Goal: Information Seeking & Learning: Learn about a topic

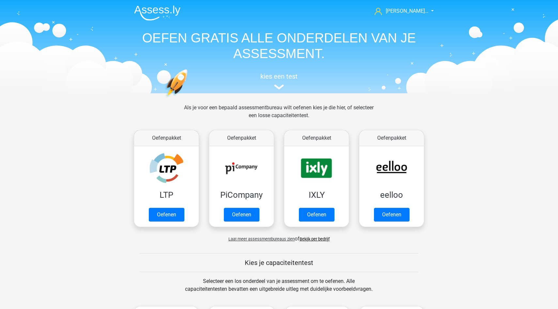
scroll to position [126, 0]
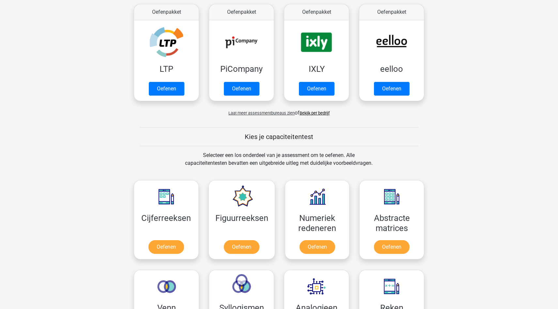
click at [252, 114] on span "Laat meer assessmentbureaus zien" at bounding box center [262, 113] width 66 height 5
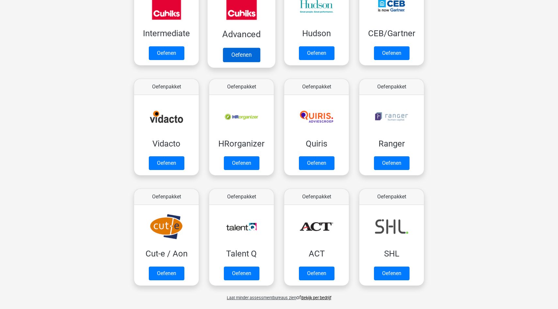
scroll to position [287, 0]
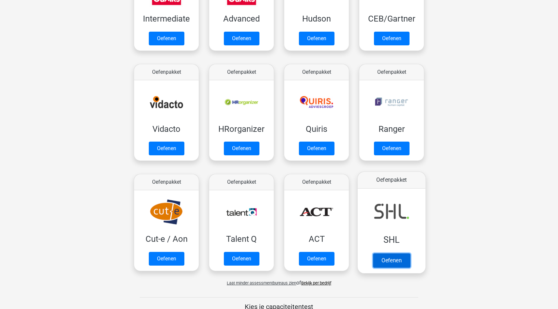
click at [383, 257] on link "Oefenen" at bounding box center [391, 260] width 37 height 14
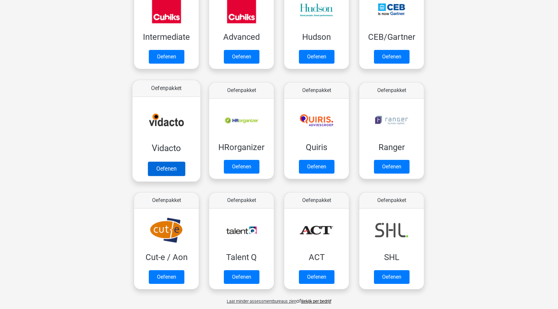
scroll to position [261, 0]
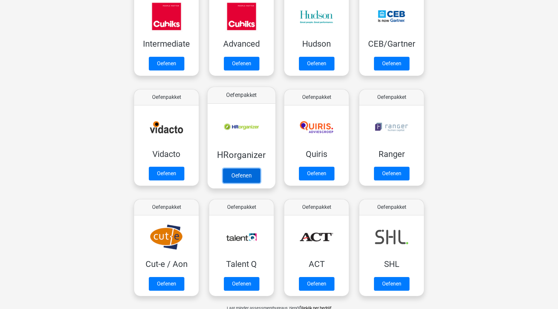
click at [235, 168] on link "Oefenen" at bounding box center [241, 175] width 37 height 14
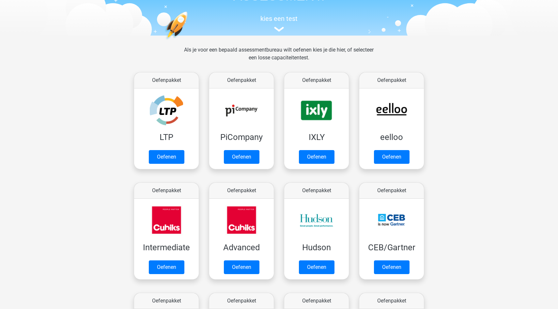
scroll to position [0, 0]
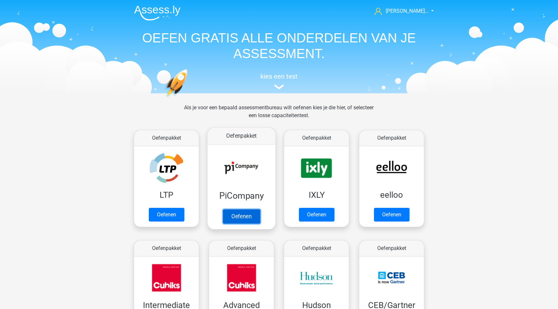
click at [258, 209] on link "Oefenen" at bounding box center [241, 216] width 37 height 14
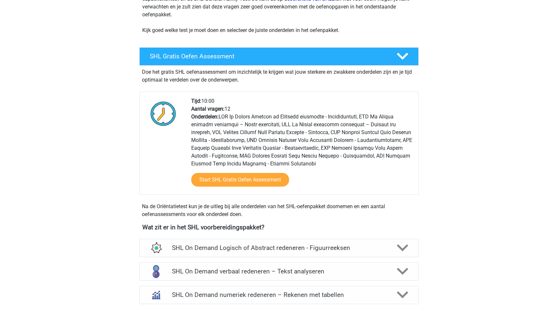
scroll to position [135, 0]
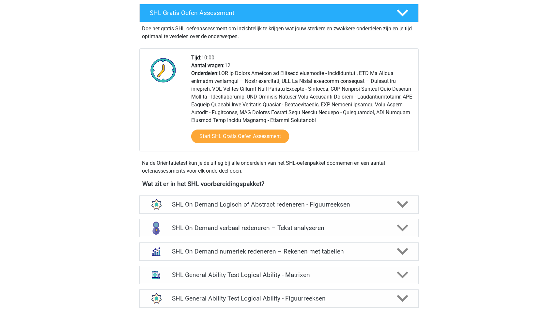
click at [272, 253] on h4 "SHL On Demand numeriek redeneren – Rekenen met tabellen" at bounding box center [279, 252] width 214 height 8
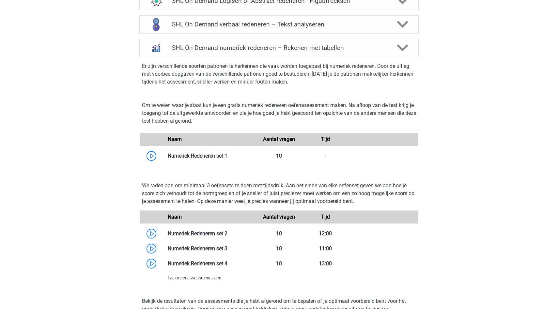
scroll to position [0, 0]
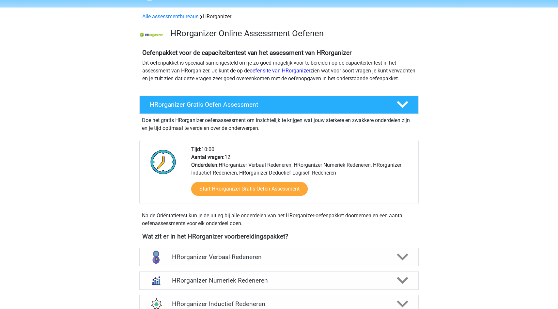
scroll to position [21, 0]
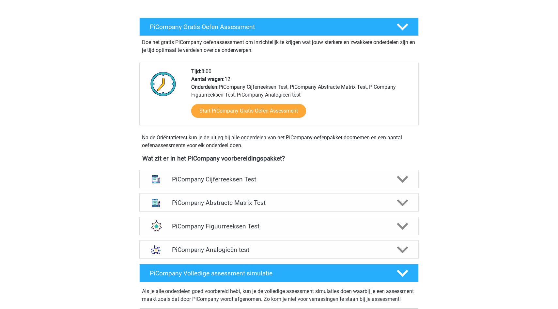
scroll to position [152, 0]
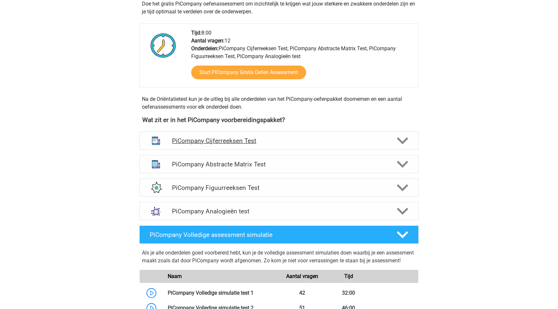
click at [257, 145] on h4 "PiCompany Cijferreeksen Test" at bounding box center [279, 141] width 214 height 8
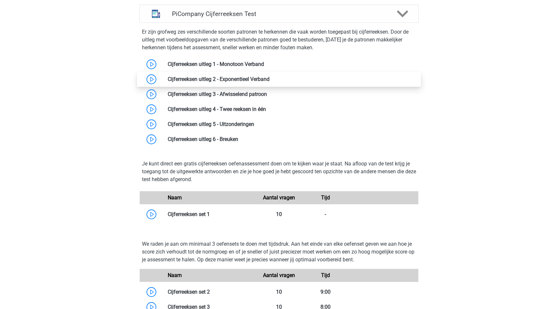
scroll to position [340, 0]
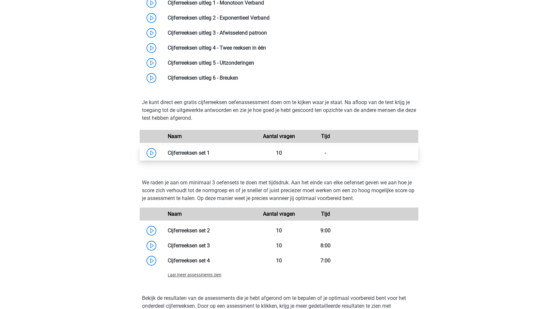
click at [210, 155] on link at bounding box center [210, 153] width 0 height 6
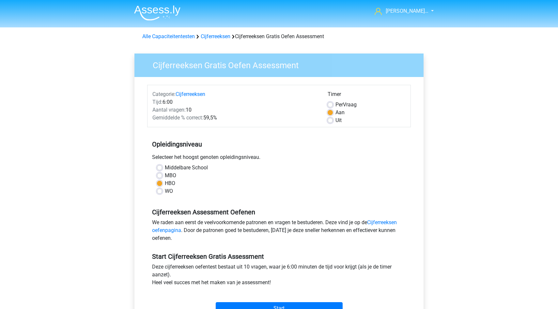
click at [169, 187] on label "WO" at bounding box center [169, 191] width 8 height 8
click at [162, 187] on input "WO" at bounding box center [159, 190] width 5 height 7
radio input "true"
click at [170, 184] on label "HBO" at bounding box center [170, 184] width 10 height 8
click at [162, 184] on input "HBO" at bounding box center [159, 183] width 5 height 7
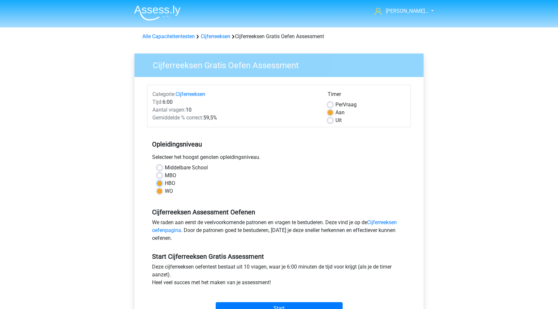
radio input "true"
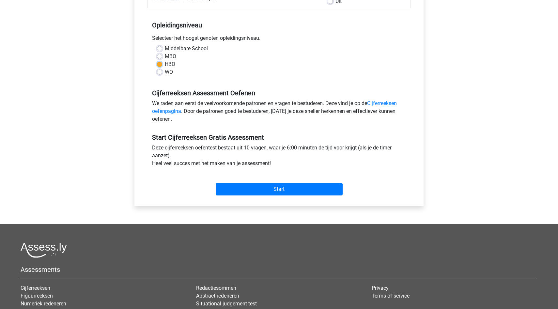
scroll to position [130, 0]
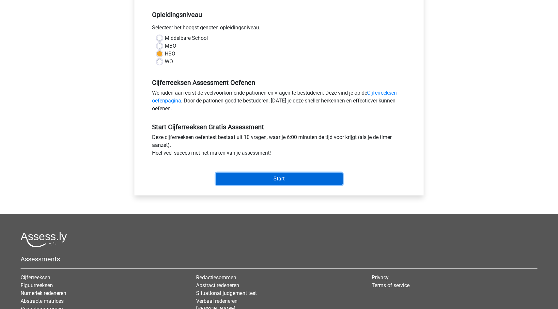
click at [254, 184] on input "Start" at bounding box center [279, 179] width 127 height 12
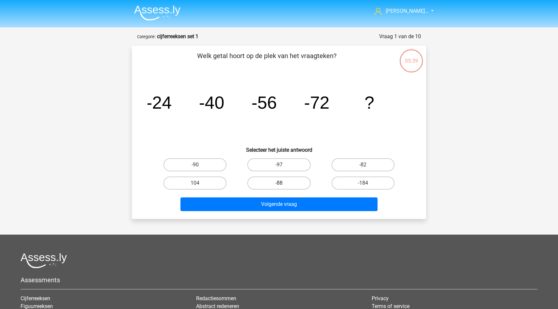
click at [302, 185] on label "-88" at bounding box center [278, 183] width 63 height 13
click at [283, 185] on input "-88" at bounding box center [281, 185] width 4 height 4
radio input "true"
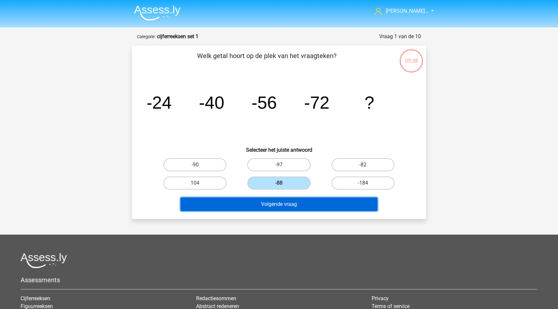
click at [298, 205] on button "Volgende vraag" at bounding box center [280, 205] width 198 height 14
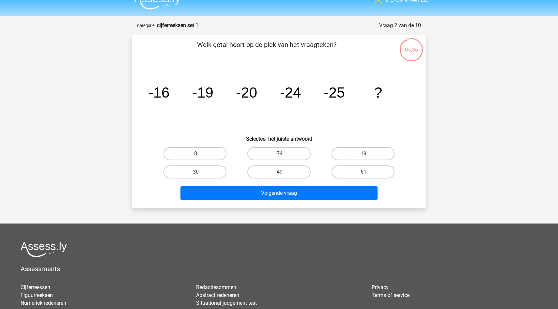
scroll to position [5, 0]
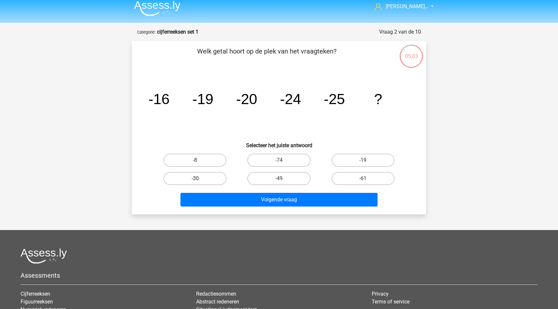
click at [202, 176] on label "-30" at bounding box center [195, 178] width 63 height 13
click at [199, 179] on input "-30" at bounding box center [197, 181] width 4 height 4
radio input "true"
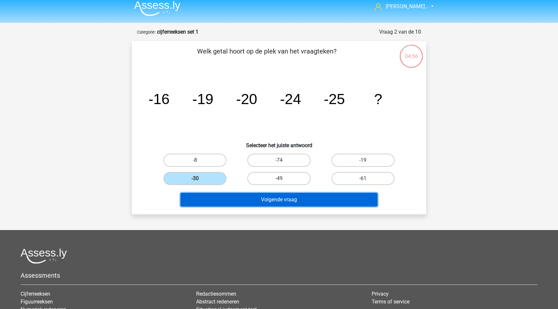
click at [201, 202] on button "Volgende vraag" at bounding box center [280, 200] width 198 height 14
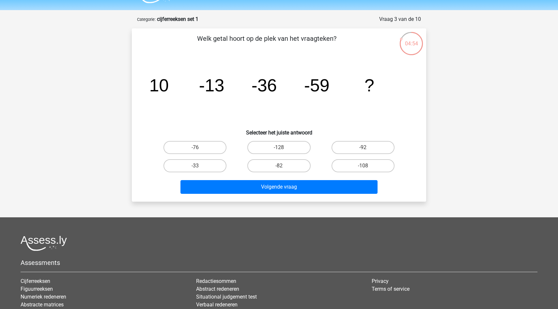
scroll to position [14, 0]
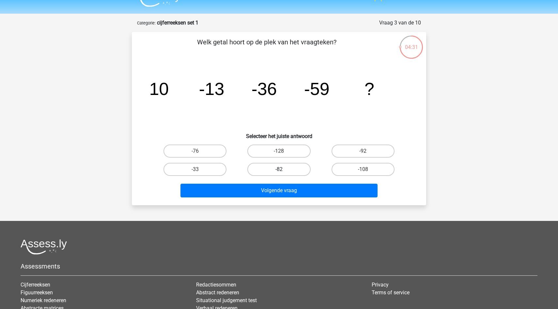
click at [251, 175] on label "-82" at bounding box center [278, 169] width 63 height 13
click at [279, 174] on input "-82" at bounding box center [281, 171] width 4 height 4
radio input "true"
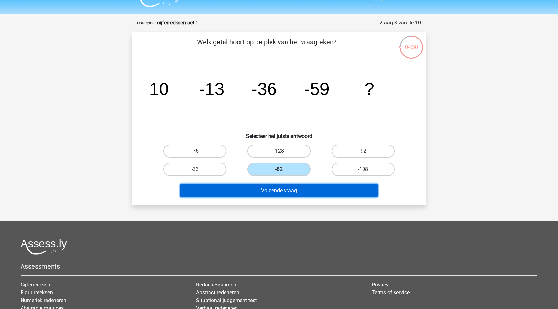
click at [251, 190] on button "Volgende vraag" at bounding box center [280, 191] width 198 height 14
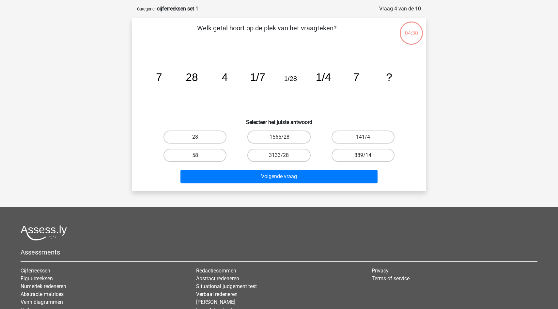
scroll to position [33, 0]
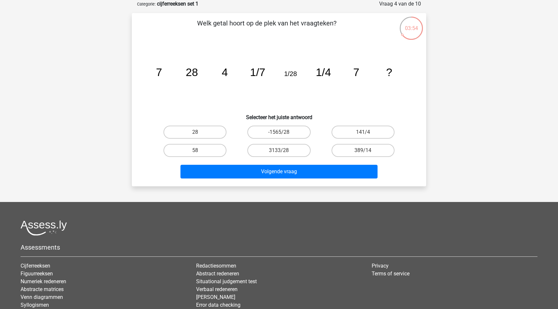
click at [195, 133] on input "28" at bounding box center [197, 134] width 4 height 4
radio input "true"
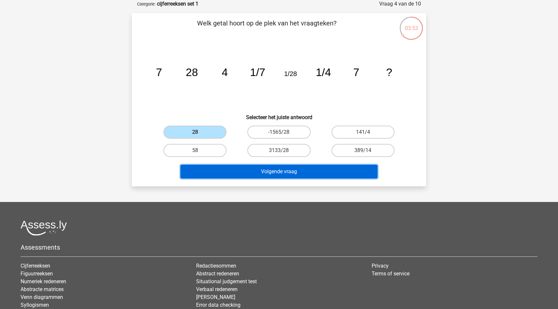
click at [209, 168] on button "Volgende vraag" at bounding box center [280, 172] width 198 height 14
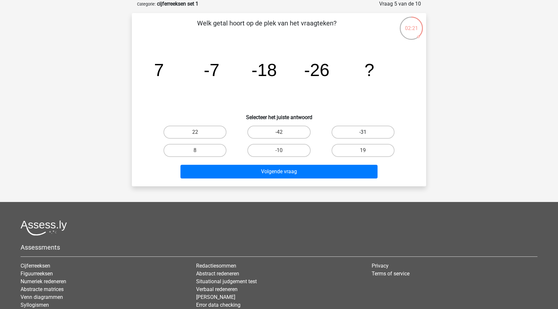
click at [342, 126] on label "-31" at bounding box center [363, 132] width 63 height 13
click at [363, 132] on input "-31" at bounding box center [365, 134] width 4 height 4
radio input "true"
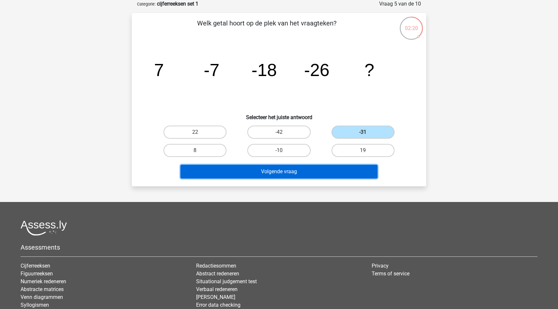
click at [294, 172] on button "Volgende vraag" at bounding box center [280, 172] width 198 height 14
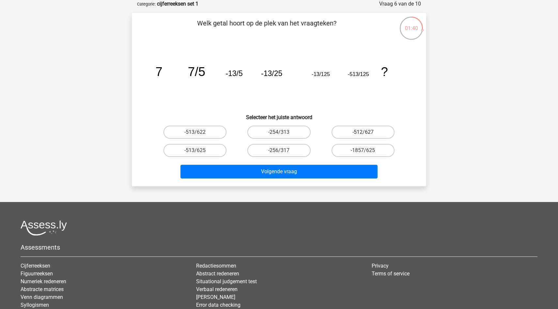
click at [357, 131] on label "-512/627" at bounding box center [363, 132] width 63 height 13
click at [363, 132] on input "-512/627" at bounding box center [365, 134] width 4 height 4
radio input "true"
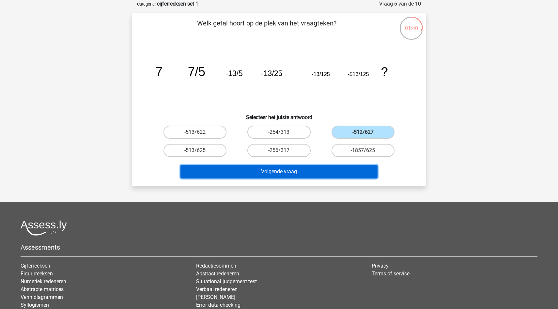
click at [310, 173] on button "Volgende vraag" at bounding box center [280, 172] width 198 height 14
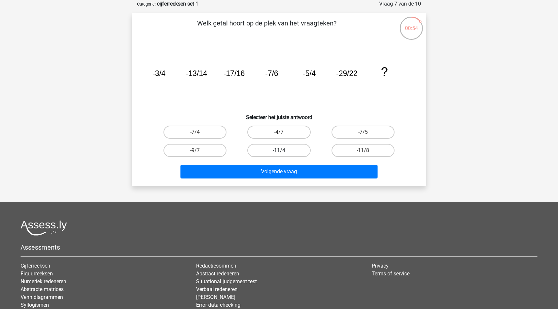
click at [291, 151] on label "-11/4" at bounding box center [278, 150] width 63 height 13
click at [283, 151] on input "-11/4" at bounding box center [281, 152] width 4 height 4
radio input "true"
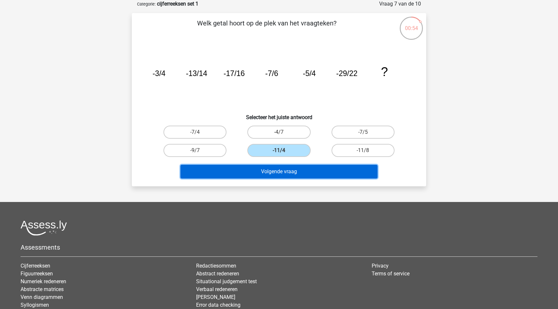
click at [291, 166] on button "Volgende vraag" at bounding box center [280, 172] width 198 height 14
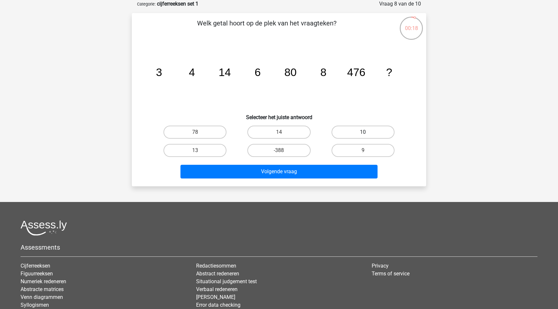
click at [359, 134] on label "10" at bounding box center [363, 132] width 63 height 13
click at [363, 134] on input "10" at bounding box center [365, 134] width 4 height 4
radio input "true"
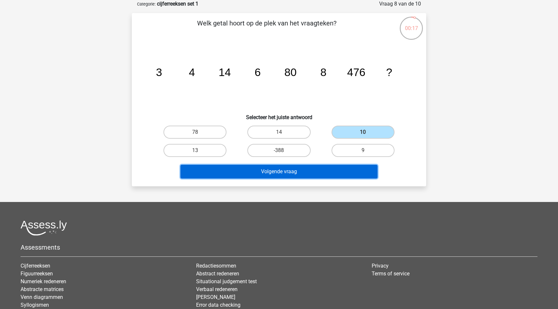
click at [329, 168] on button "Volgende vraag" at bounding box center [280, 172] width 198 height 14
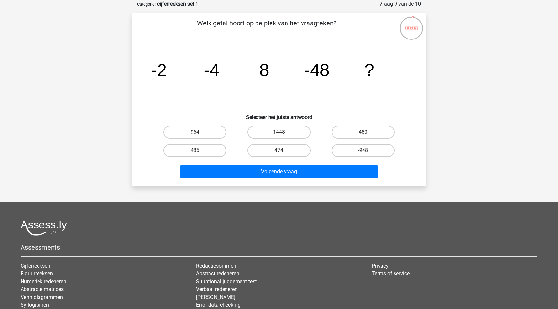
click at [363, 152] on input "-948" at bounding box center [365, 152] width 4 height 4
radio input "true"
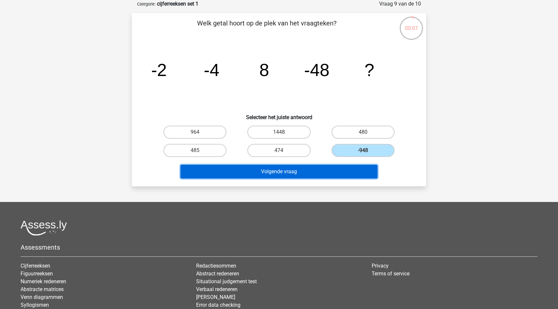
click at [343, 176] on button "Volgende vraag" at bounding box center [280, 172] width 198 height 14
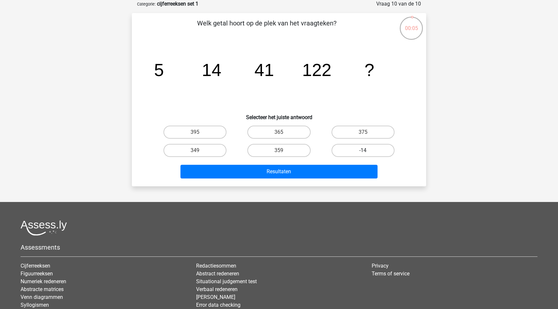
click at [353, 152] on label "-14" at bounding box center [363, 150] width 63 height 13
click at [363, 152] on input "-14" at bounding box center [365, 152] width 4 height 4
radio input "true"
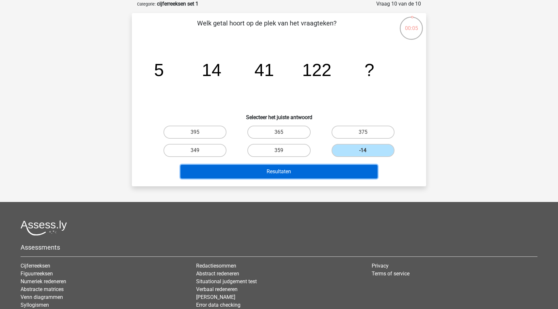
click at [337, 169] on button "Resultaten" at bounding box center [280, 172] width 198 height 14
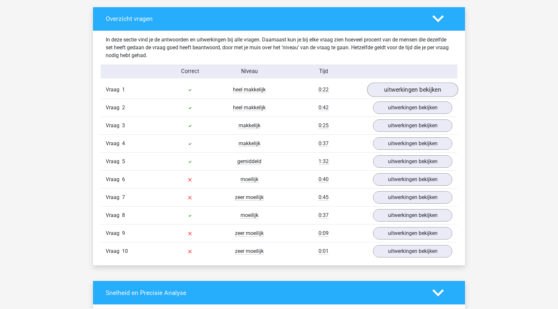
scroll to position [372, 0]
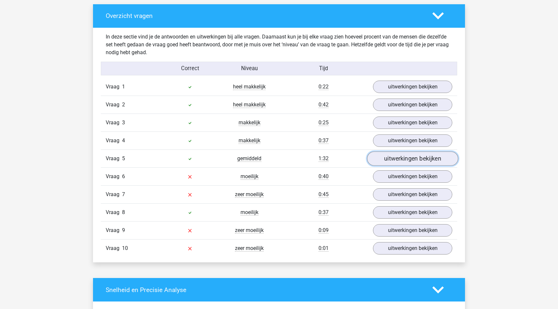
click at [432, 156] on link "uitwerkingen bekijken" at bounding box center [412, 158] width 91 height 14
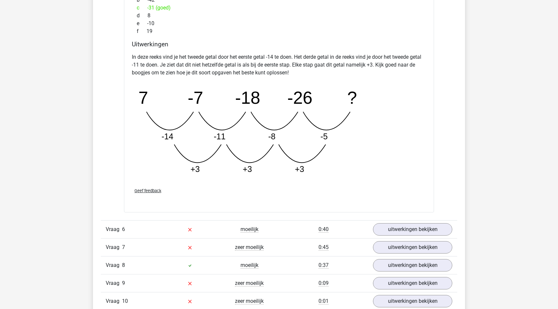
scroll to position [682, 0]
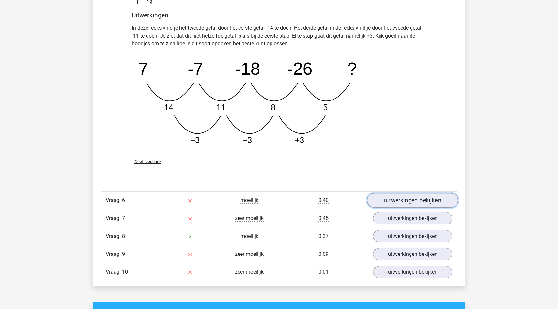
click at [417, 200] on link "uitwerkingen bekijken" at bounding box center [412, 200] width 91 height 14
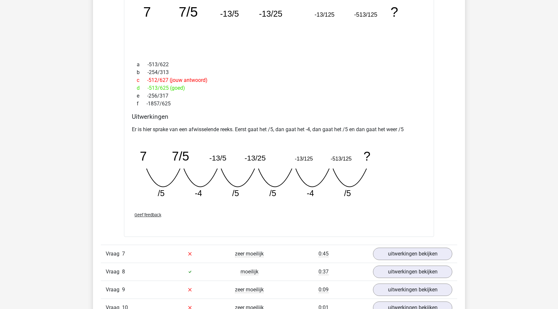
scroll to position [967, 0]
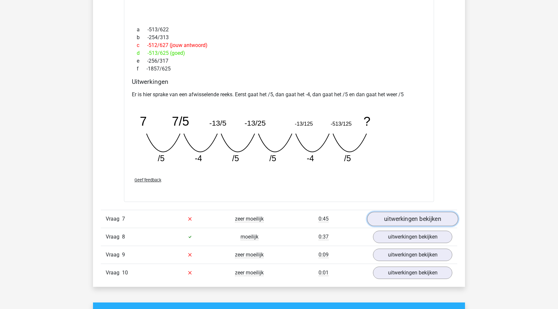
click at [382, 219] on link "uitwerkingen bekijken" at bounding box center [412, 219] width 91 height 14
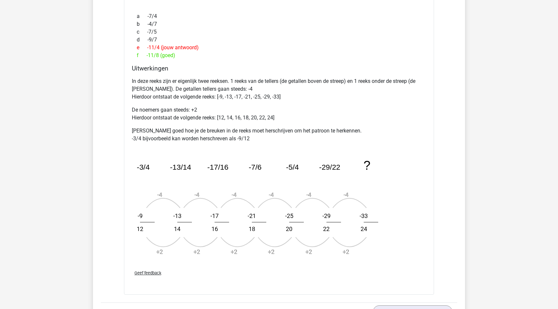
scroll to position [1290, 0]
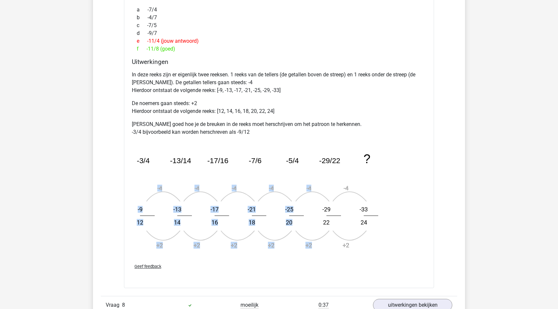
drag, startPoint x: 362, startPoint y: 196, endPoint x: 145, endPoint y: 189, distance: 217.2
click at [145, 189] on icon "image/svg+xml -3/4 -13/14 -17/16 -7/6 -5/4 -29/22 ? -4 +2 -9 12 -4 +2 -13 14 -4…" at bounding box center [262, 198] width 261 height 114
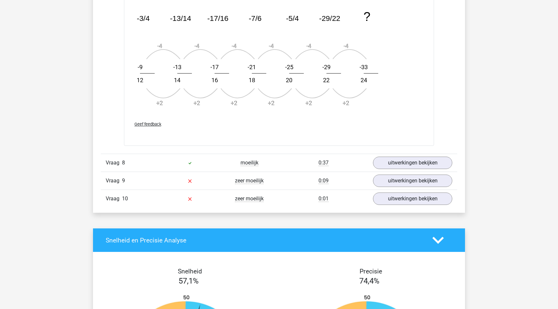
scroll to position [1431, 0]
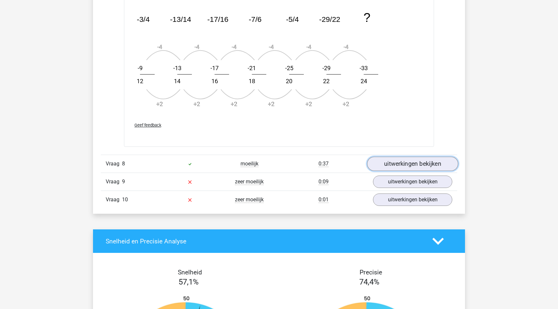
click at [424, 165] on link "uitwerkingen bekijken" at bounding box center [412, 164] width 91 height 14
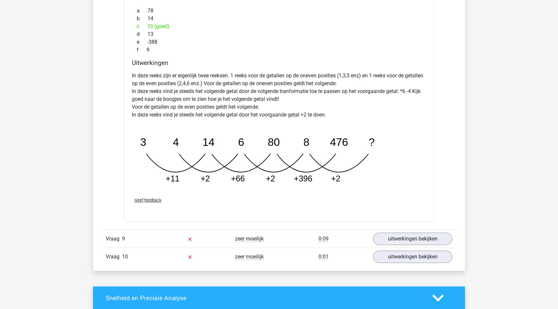
scroll to position [1754, 0]
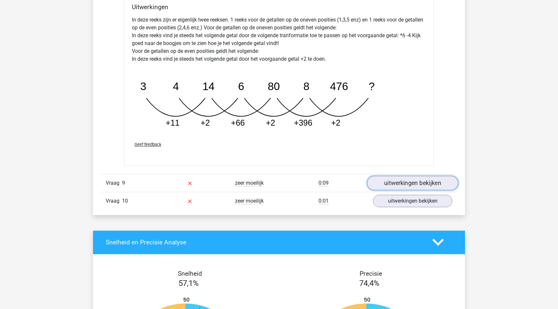
click at [394, 184] on link "uitwerkingen bekijken" at bounding box center [412, 183] width 91 height 14
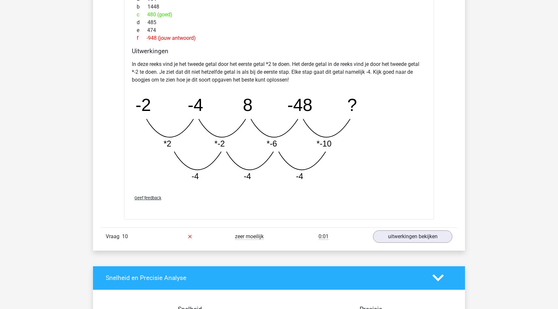
scroll to position [2050, 0]
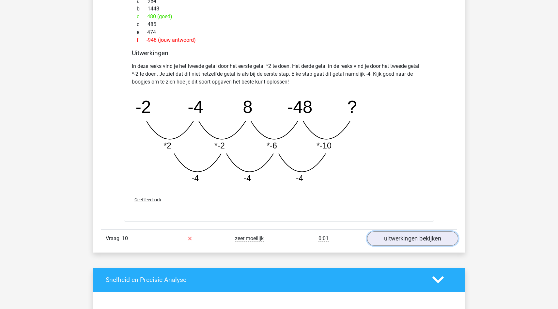
click at [396, 236] on link "uitwerkingen bekijken" at bounding box center [412, 238] width 91 height 14
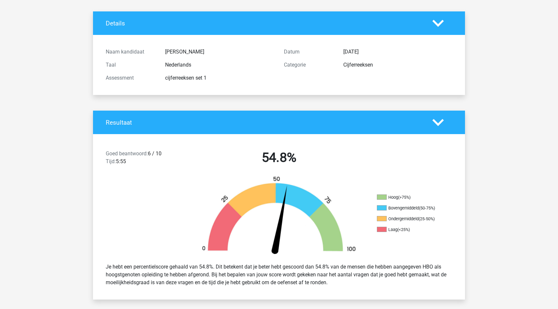
scroll to position [0, 0]
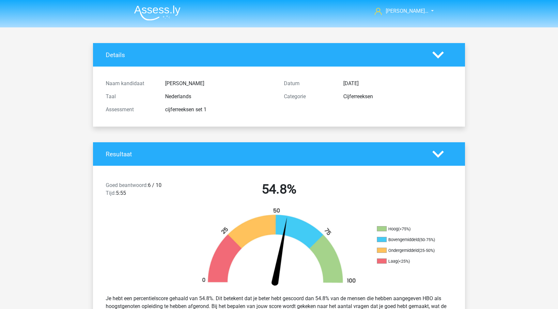
click at [155, 6] on img at bounding box center [157, 12] width 46 height 15
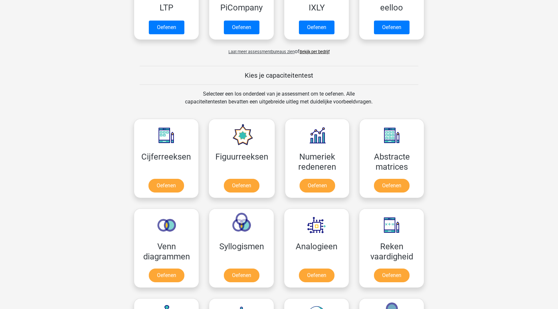
scroll to position [277, 0]
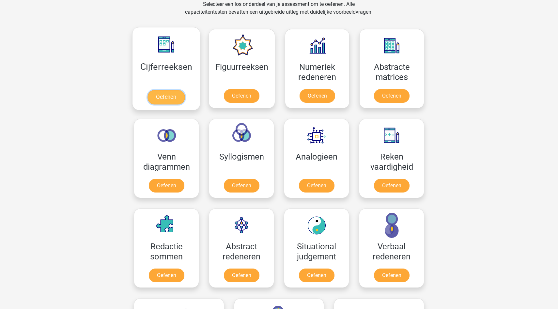
click at [162, 95] on link "Oefenen" at bounding box center [166, 97] width 37 height 14
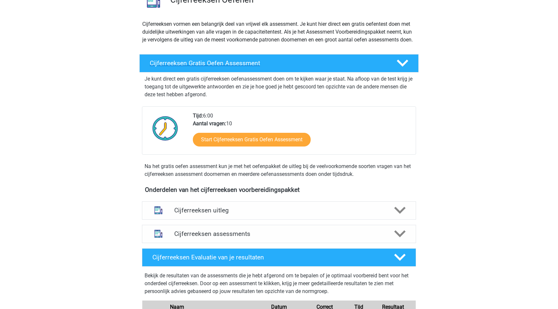
scroll to position [89, 0]
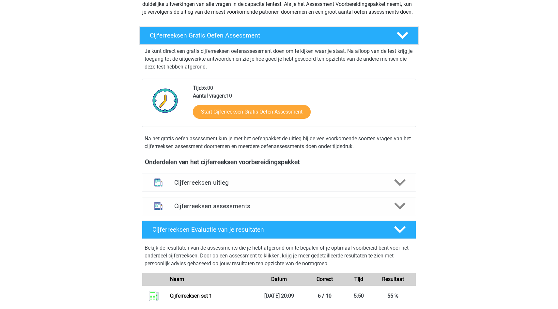
click at [222, 186] on h4 "Cijferreeksen uitleg" at bounding box center [279, 183] width 210 height 8
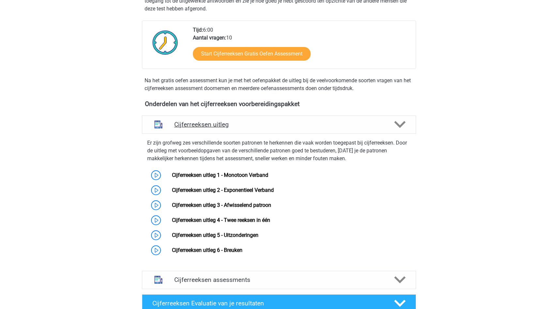
scroll to position [207, 0]
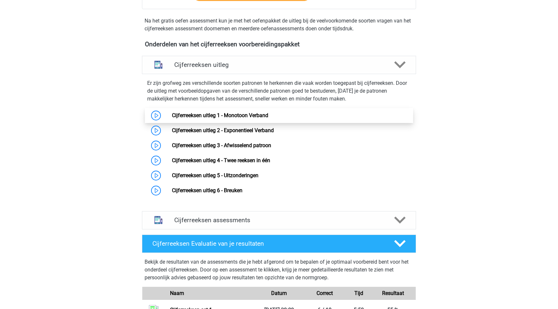
click at [224, 119] on link "Cijferreeksen uitleg 1 - Monotoon Verband" at bounding box center [220, 115] width 96 height 6
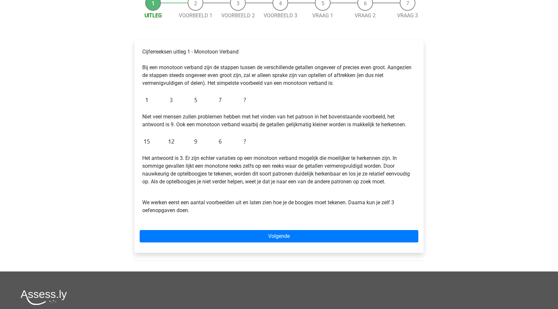
scroll to position [75, 0]
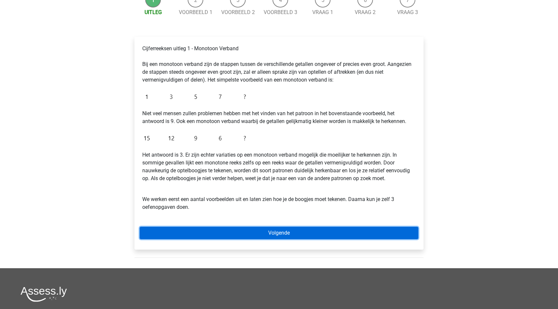
click at [245, 234] on link "Volgende" at bounding box center [279, 233] width 279 height 12
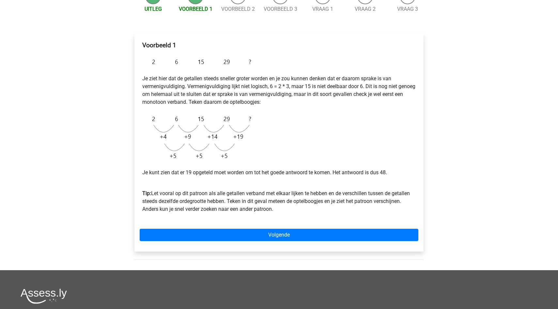
scroll to position [80, 0]
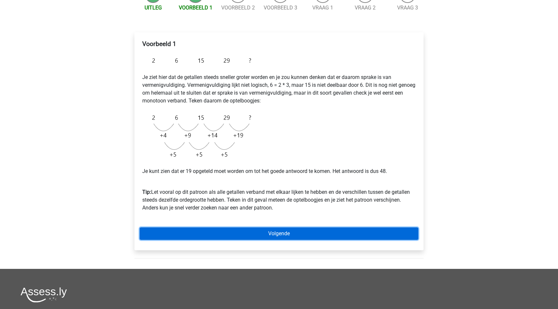
click at [261, 234] on link "Volgende" at bounding box center [279, 234] width 279 height 12
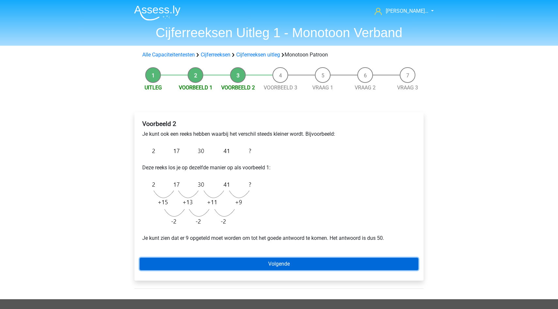
click at [270, 266] on link "Volgende" at bounding box center [279, 264] width 279 height 12
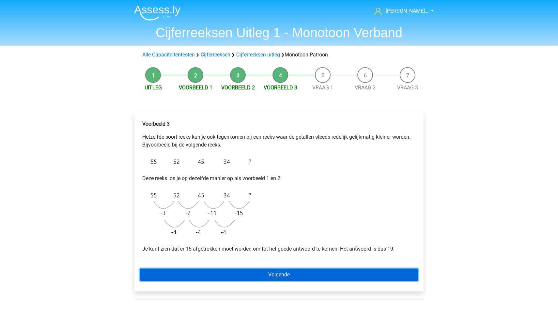
click at [273, 272] on link "Volgende" at bounding box center [279, 275] width 279 height 12
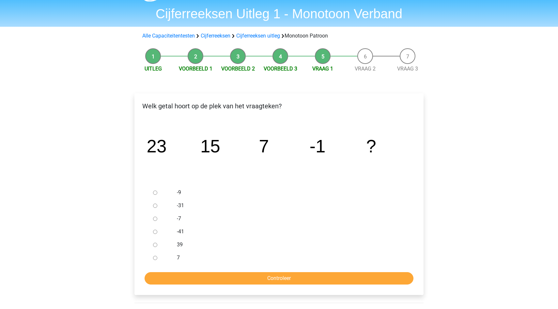
scroll to position [19, 0]
click at [156, 193] on input "-9" at bounding box center [155, 192] width 4 height 4
radio input "true"
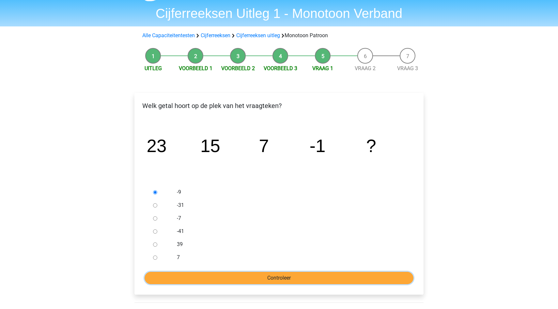
click at [240, 278] on input "Controleer" at bounding box center [279, 278] width 269 height 12
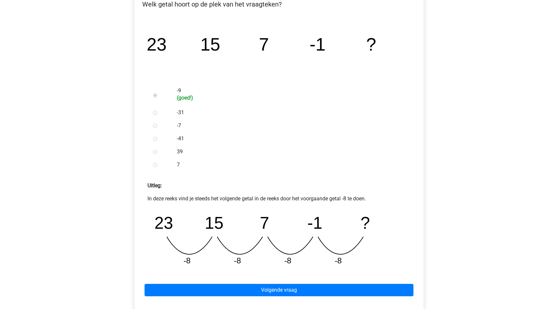
scroll to position [123, 0]
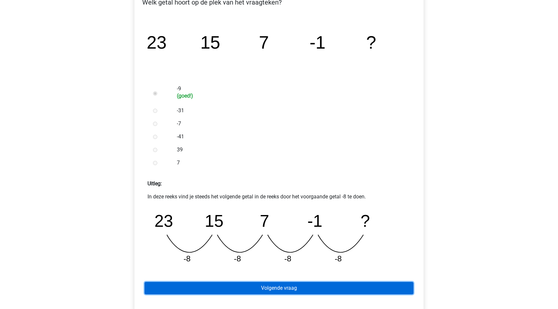
click at [242, 289] on link "Volgende vraag" at bounding box center [279, 288] width 269 height 12
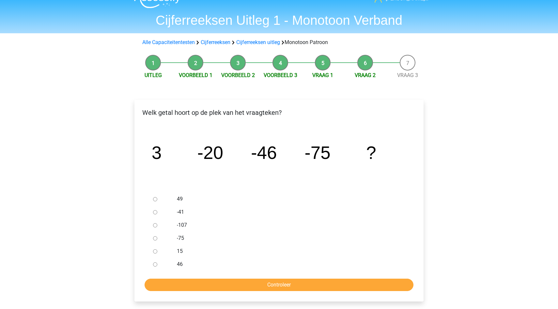
scroll to position [15, 0]
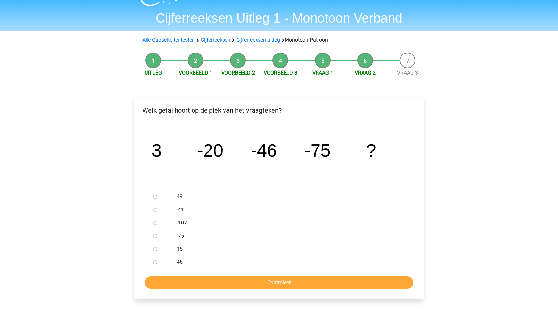
click at [154, 223] on input "-107" at bounding box center [155, 223] width 4 height 4
radio input "true"
click at [154, 223] on input "-107" at bounding box center [155, 223] width 4 height 4
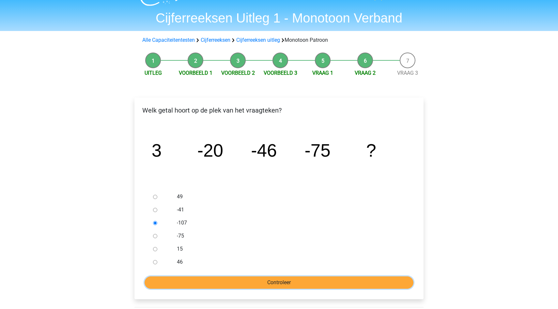
click at [211, 283] on input "Controleer" at bounding box center [279, 283] width 269 height 12
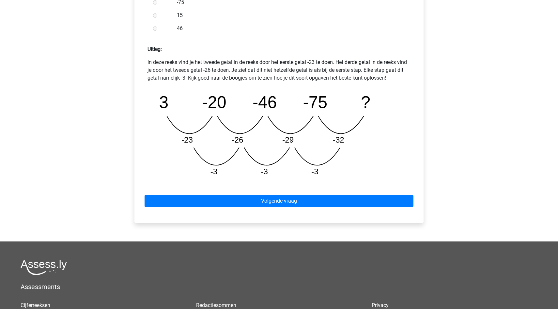
scroll to position [270, 0]
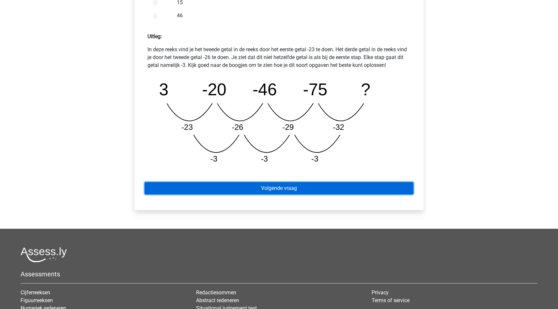
click at [283, 183] on link "Volgende vraag" at bounding box center [279, 188] width 269 height 12
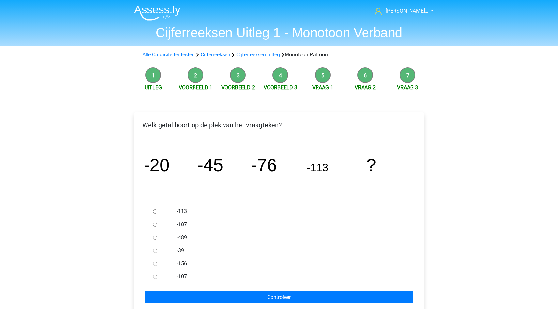
click at [154, 263] on input "-156" at bounding box center [155, 264] width 4 height 4
radio input "true"
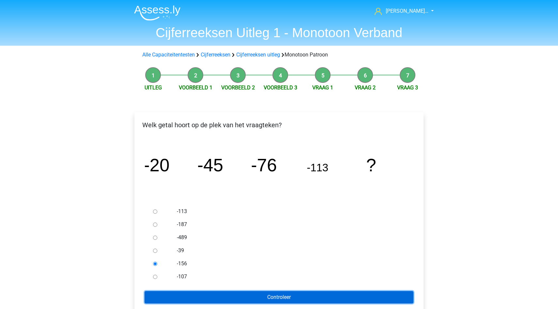
click at [180, 297] on input "Controleer" at bounding box center [279, 297] width 269 height 12
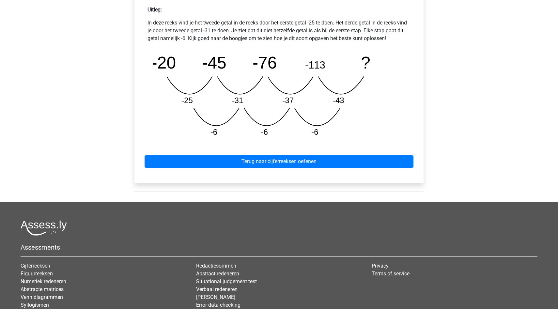
scroll to position [297, 0]
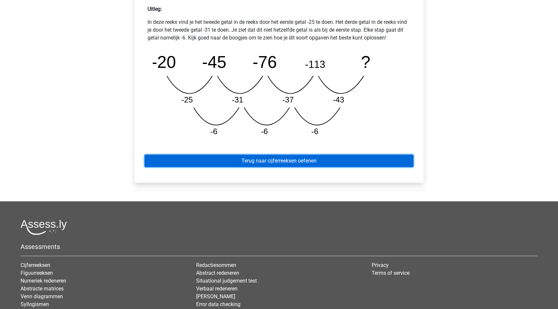
click at [210, 164] on link "Terug naar cijferreeksen oefenen" at bounding box center [279, 161] width 269 height 12
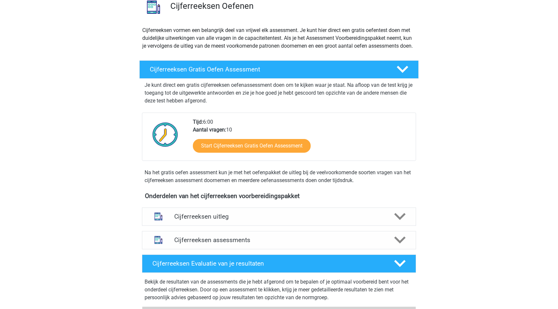
scroll to position [114, 0]
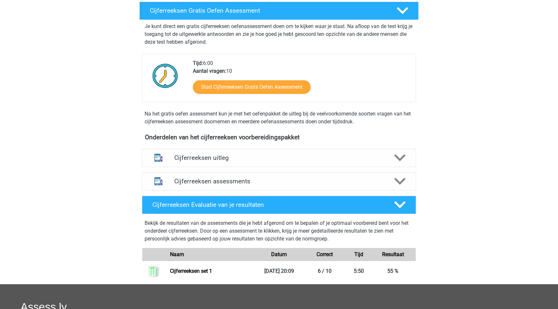
click at [210, 162] on h4 "Cijferreeksen uitleg" at bounding box center [279, 158] width 210 height 8
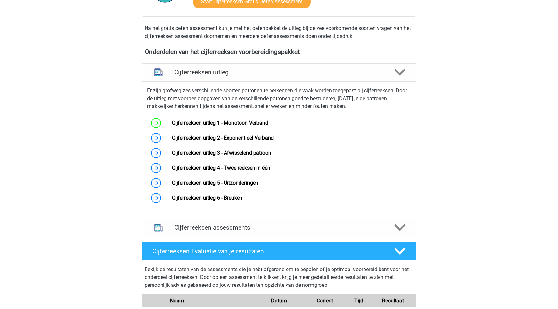
scroll to position [202, 0]
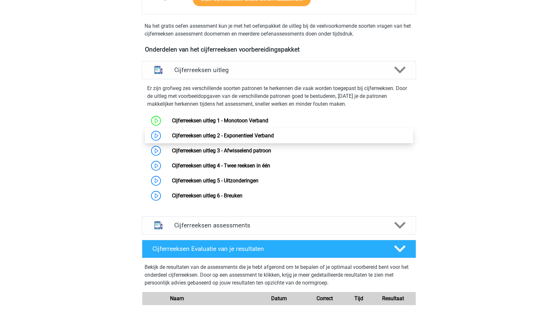
click at [204, 139] on link "Cijferreeksen uitleg 2 - Exponentieel Verband" at bounding box center [223, 136] width 102 height 6
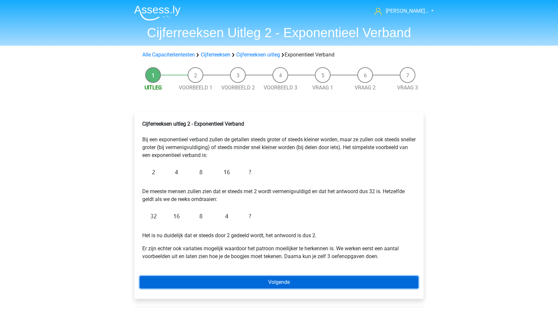
click at [251, 281] on link "Volgende" at bounding box center [279, 282] width 279 height 12
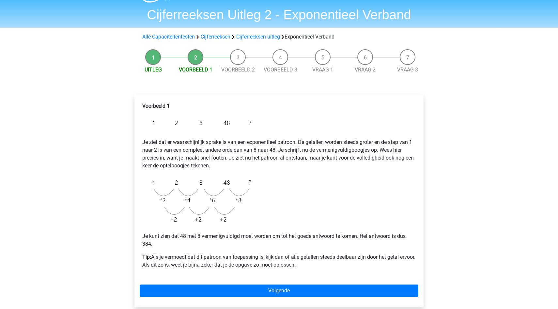
scroll to position [26, 0]
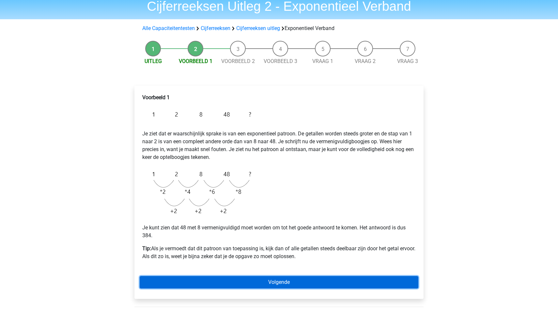
click at [249, 284] on link "Volgende" at bounding box center [279, 282] width 279 height 12
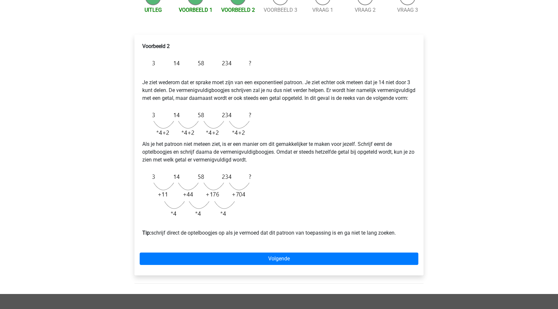
scroll to position [78, 0]
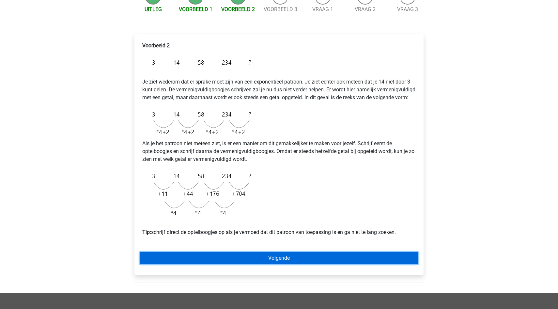
click at [260, 264] on link "Volgende" at bounding box center [279, 258] width 279 height 12
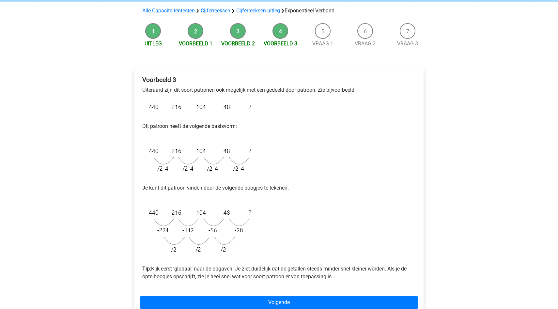
scroll to position [72, 0]
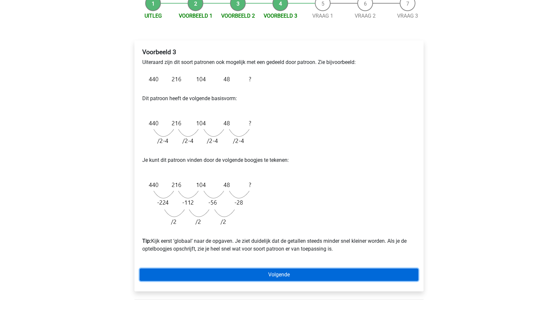
click at [260, 269] on link "Volgende" at bounding box center [279, 275] width 279 height 12
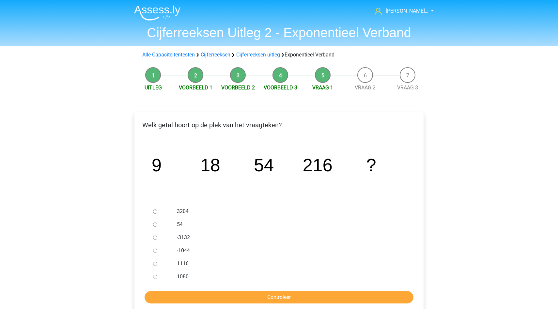
click at [156, 277] on input "1080" at bounding box center [155, 277] width 4 height 4
radio input "true"
click at [180, 297] on input "Controleer" at bounding box center [279, 297] width 269 height 12
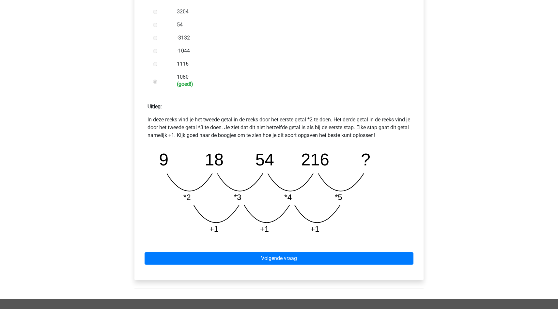
scroll to position [201, 0]
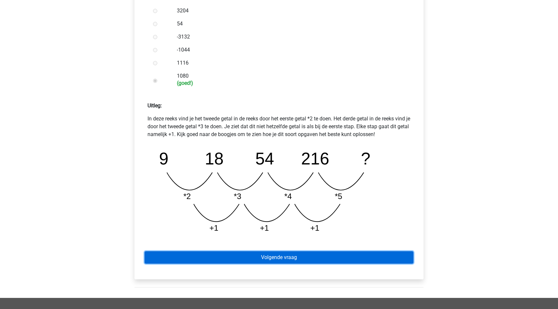
click at [229, 255] on link "Volgende vraag" at bounding box center [279, 257] width 269 height 12
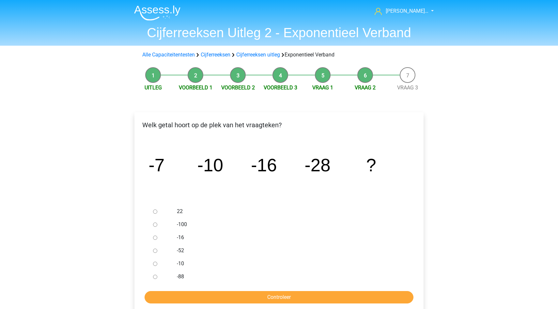
click at [154, 264] on input "-10" at bounding box center [155, 264] width 4 height 4
radio input "true"
click at [169, 294] on input "Controleer" at bounding box center [279, 297] width 269 height 12
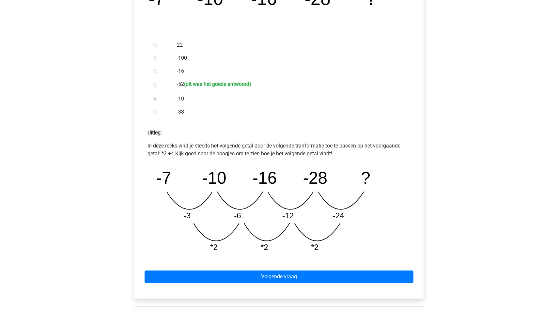
scroll to position [166, 0]
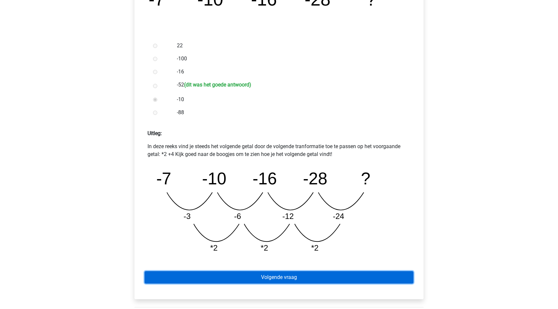
click at [266, 273] on link "Volgende vraag" at bounding box center [279, 277] width 269 height 12
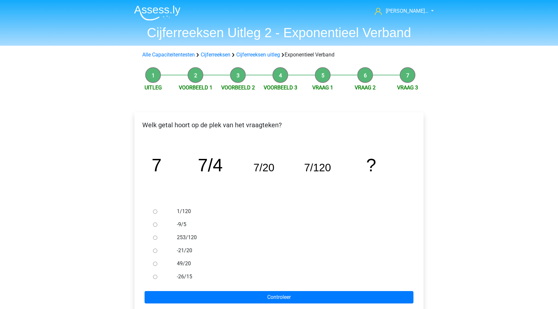
click at [157, 276] on input "-26/15" at bounding box center [155, 277] width 4 height 4
radio input "true"
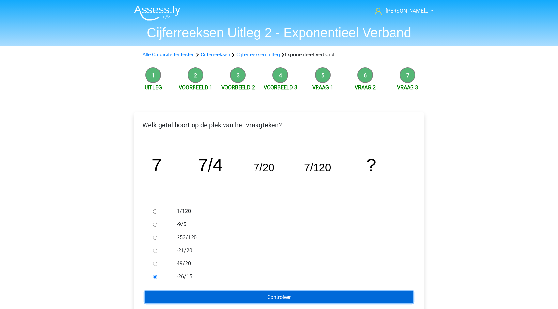
click at [163, 299] on input "Controleer" at bounding box center [279, 297] width 269 height 12
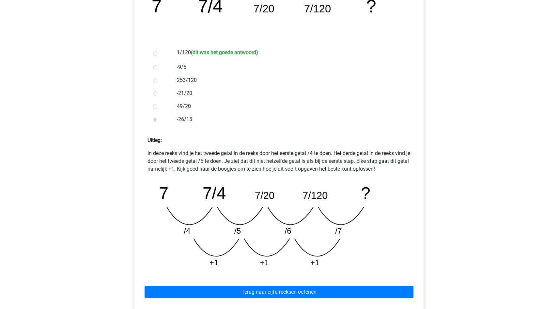
scroll to position [138, 0]
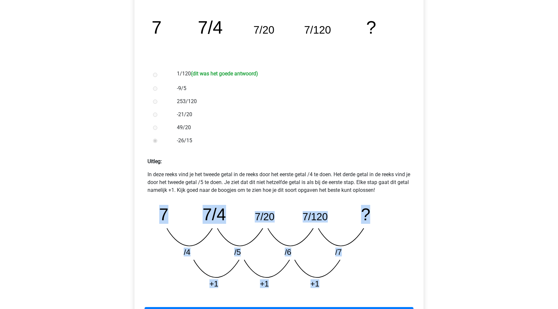
drag, startPoint x: 158, startPoint y: 213, endPoint x: 320, endPoint y: 289, distance: 179.0
click at [320, 289] on icon "image/svg+xml 7 7/4 7/20 7/120 ? /4 /5 /6 /7 +1 +1 +1" at bounding box center [279, 246] width 253 height 95
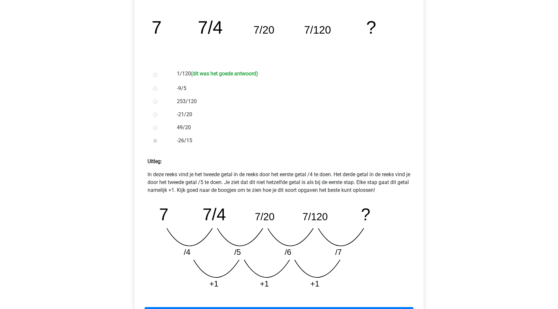
click at [342, 272] on icon "image/svg+xml 7 7/4 7/20 7/120 ? /4 /5 /6 /7 +1 +1 +1" at bounding box center [279, 246] width 253 height 95
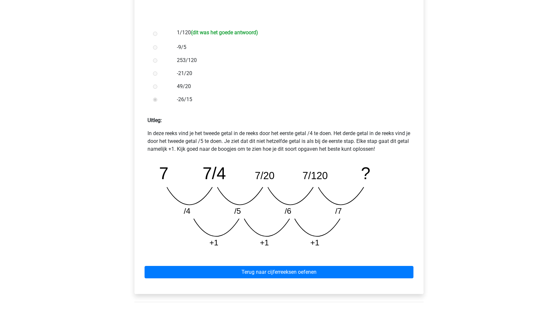
scroll to position [201, 0]
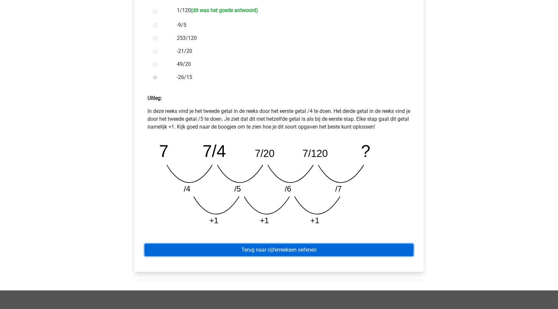
click at [244, 249] on link "Terug naar cijferreeksen oefenen" at bounding box center [279, 250] width 269 height 12
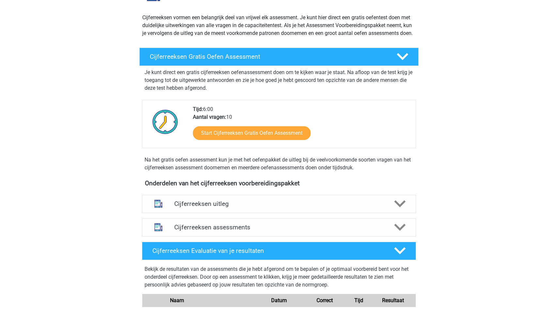
scroll to position [91, 0]
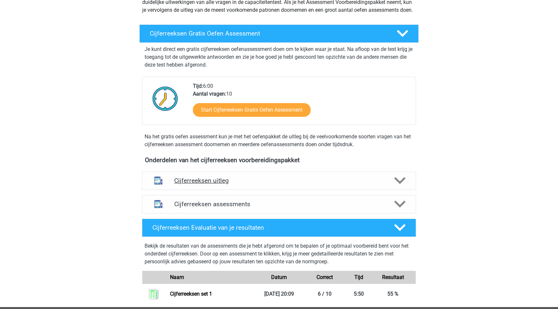
click at [263, 190] on div "Cijferreeksen uitleg" at bounding box center [279, 181] width 274 height 18
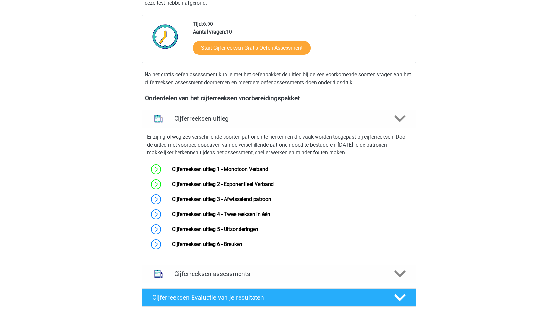
scroll to position [176, 0]
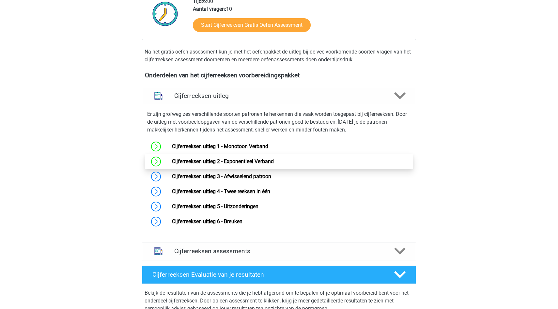
click at [271, 165] on link "Cijferreeksen uitleg 2 - Exponentieel Verband" at bounding box center [223, 161] width 102 height 6
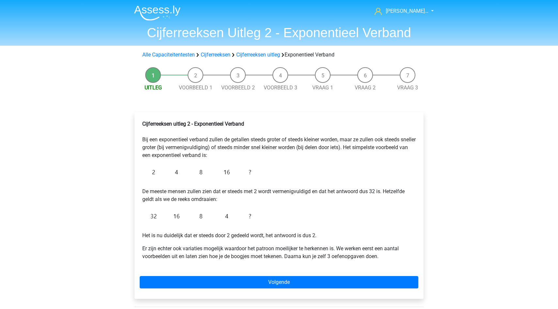
scroll to position [9, 0]
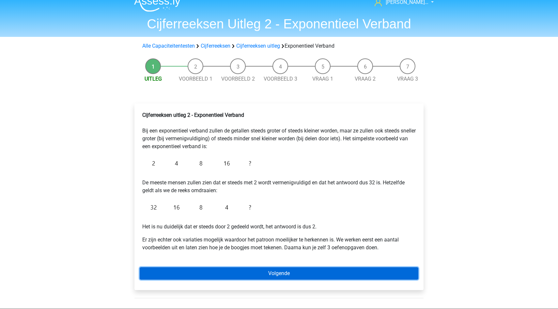
click at [267, 277] on link "Volgende" at bounding box center [279, 273] width 279 height 12
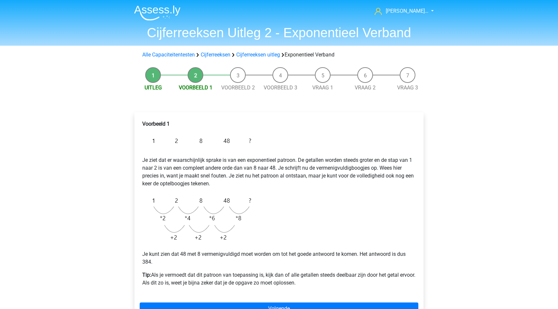
scroll to position [2, 0]
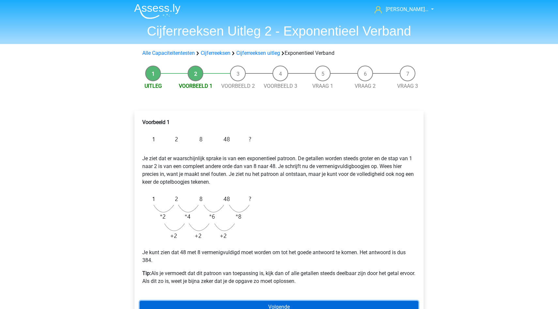
click at [259, 302] on link "Volgende" at bounding box center [279, 307] width 279 height 12
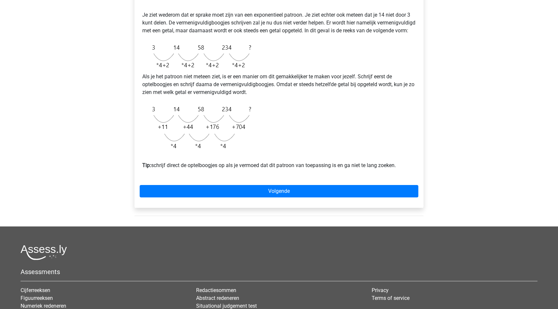
scroll to position [178, 0]
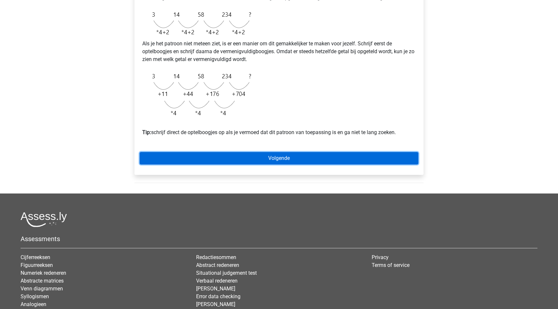
click at [292, 165] on link "Volgende" at bounding box center [279, 158] width 279 height 12
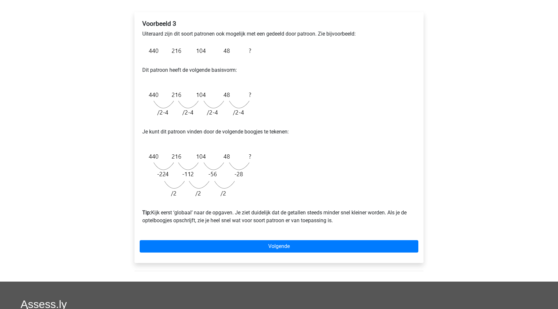
scroll to position [148, 0]
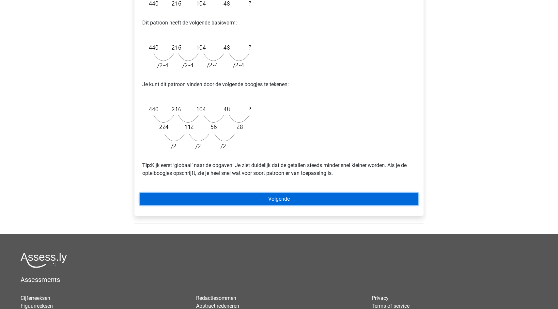
click at [286, 203] on link "Volgende" at bounding box center [279, 199] width 279 height 12
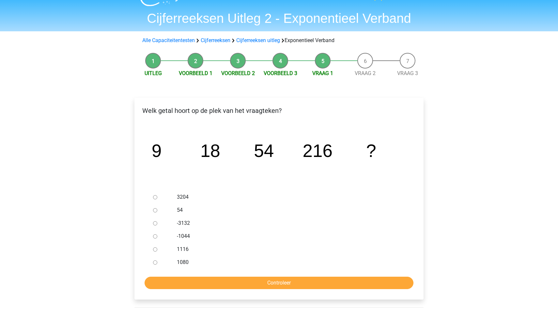
scroll to position [14, 0]
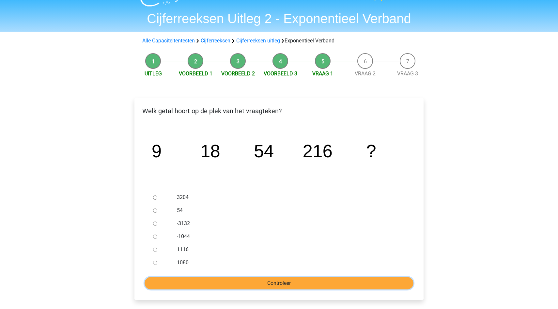
click at [282, 282] on input "Controleer" at bounding box center [279, 283] width 269 height 12
click at [157, 195] on div at bounding box center [161, 197] width 22 height 13
click at [155, 199] on input "3204" at bounding box center [155, 198] width 4 height 4
radio input "true"
click at [204, 278] on input "Controleer" at bounding box center [279, 283] width 269 height 12
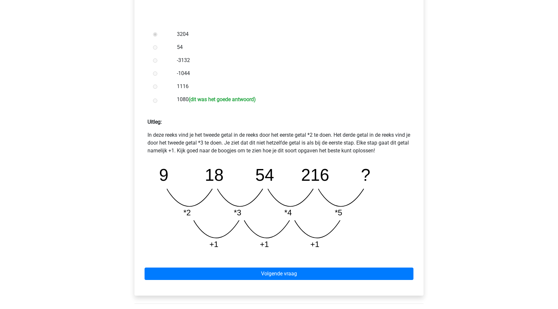
scroll to position [264, 0]
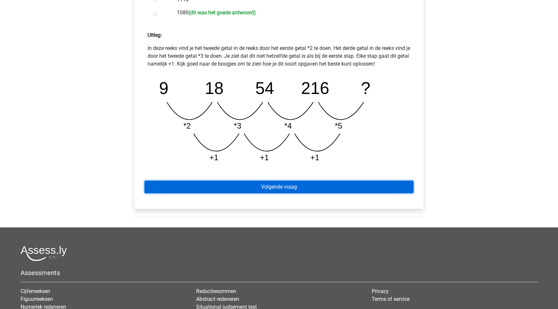
click at [341, 185] on link "Volgende vraag" at bounding box center [279, 187] width 269 height 12
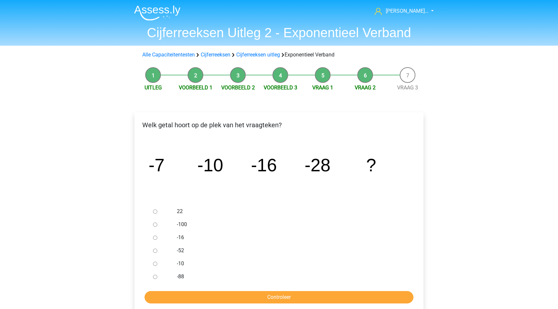
click at [156, 251] on input "-52" at bounding box center [155, 251] width 4 height 4
radio input "true"
click at [211, 296] on input "Controleer" at bounding box center [279, 297] width 269 height 12
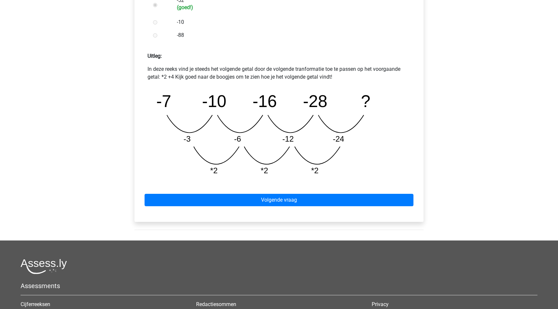
scroll to position [295, 0]
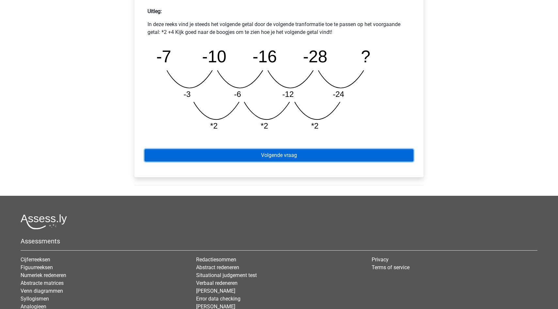
click at [308, 157] on link "Volgende vraag" at bounding box center [279, 155] width 269 height 12
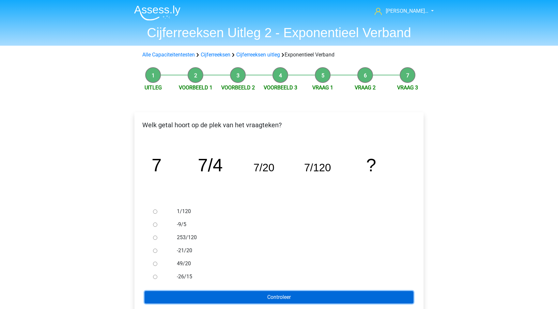
click at [266, 294] on input "Controleer" at bounding box center [279, 297] width 269 height 12
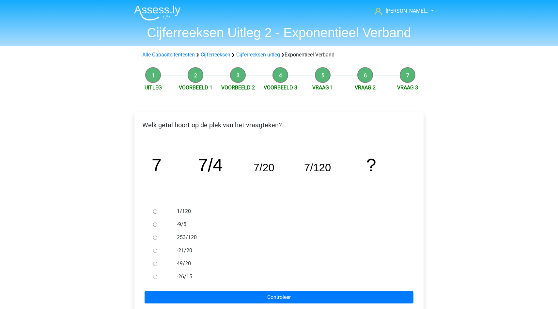
click at [486, 207] on div "[PERSON_NAME]… [EMAIL_ADDRESS][DOMAIN_NAME] Nederlands English" at bounding box center [279, 252] width 558 height 505
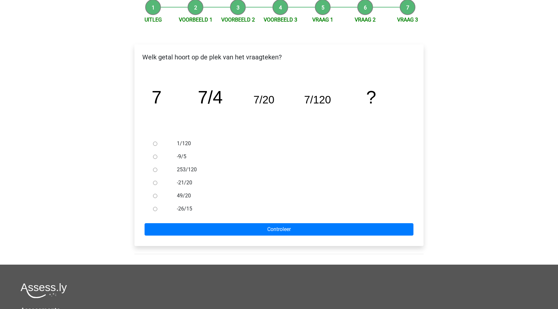
scroll to position [68, 0]
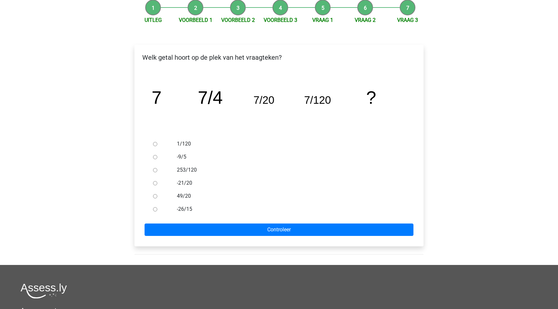
click at [155, 145] on input "1/120" at bounding box center [155, 144] width 4 height 4
radio input "true"
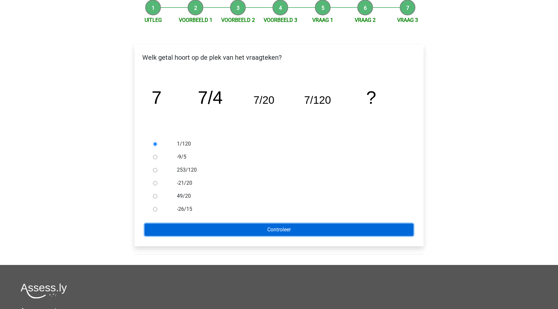
click at [219, 233] on input "Controleer" at bounding box center [279, 230] width 269 height 12
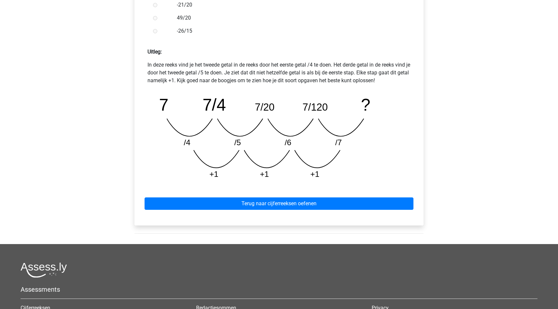
scroll to position [239, 0]
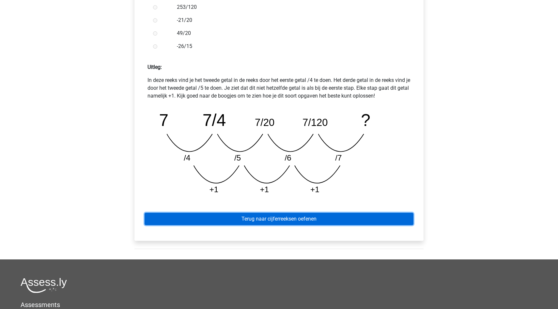
click at [351, 222] on link "Terug naar cijferreeksen oefenen" at bounding box center [279, 219] width 269 height 12
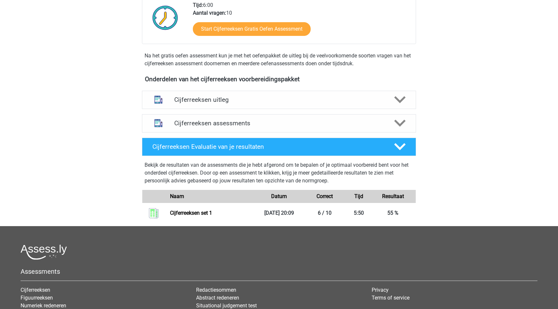
scroll to position [185, 0]
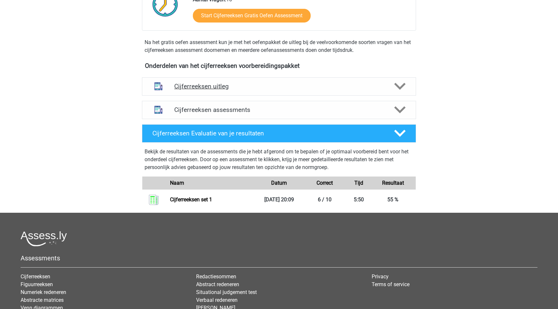
click at [304, 90] on h4 "Cijferreeksen uitleg" at bounding box center [279, 87] width 210 height 8
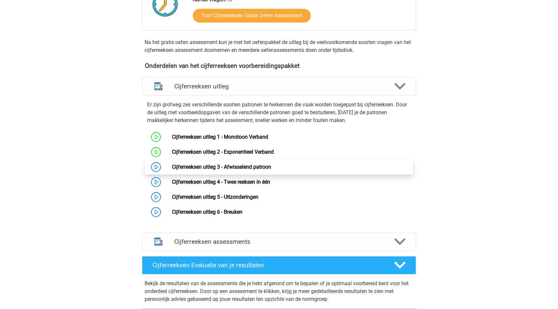
click at [224, 170] on link "Cijferreeksen uitleg 3 - Afwisselend patroon" at bounding box center [221, 167] width 99 height 6
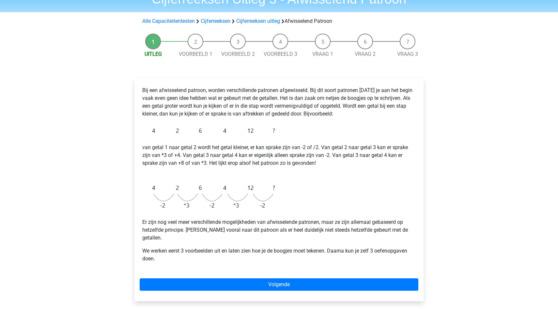
scroll to position [38, 0]
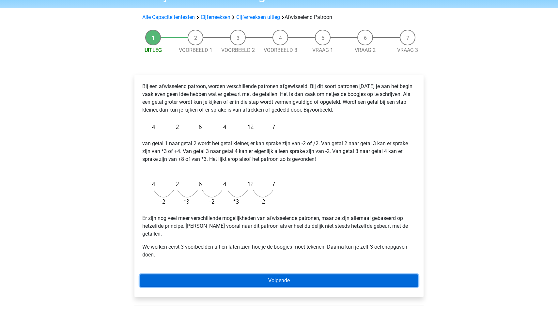
click at [248, 275] on link "Volgende" at bounding box center [279, 281] width 279 height 12
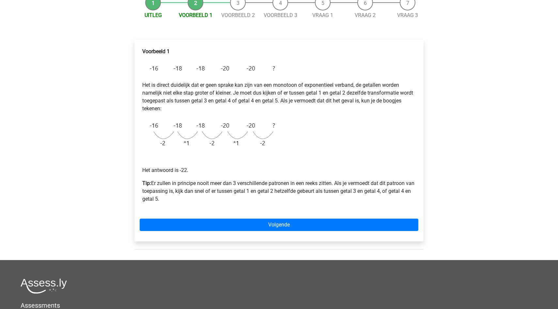
scroll to position [73, 0]
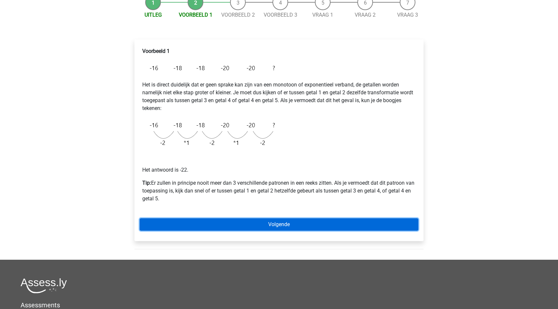
click at [241, 225] on link "Volgende" at bounding box center [279, 224] width 279 height 12
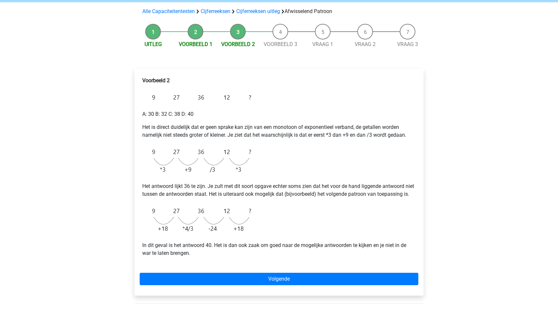
scroll to position [44, 0]
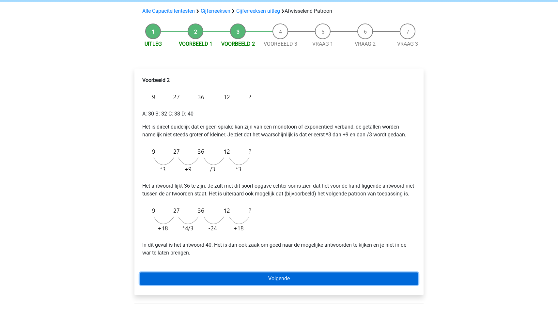
click at [279, 285] on link "Volgende" at bounding box center [279, 279] width 279 height 12
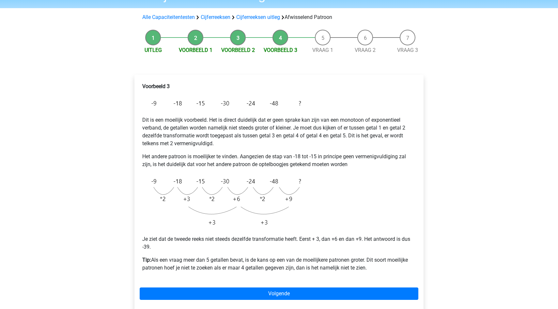
scroll to position [42, 0]
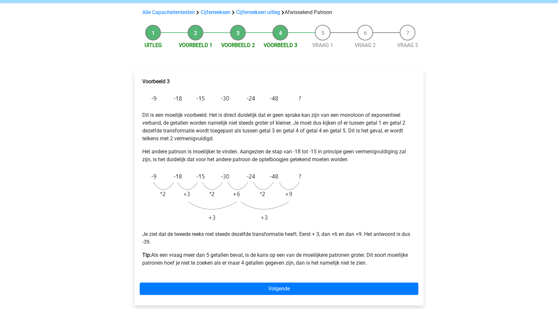
click at [239, 30] on li "Voorbeeld 2" at bounding box center [238, 37] width 42 height 24
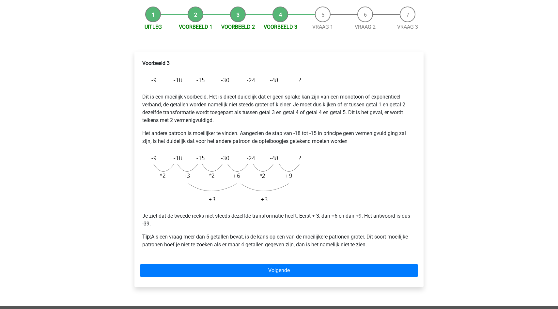
scroll to position [58, 0]
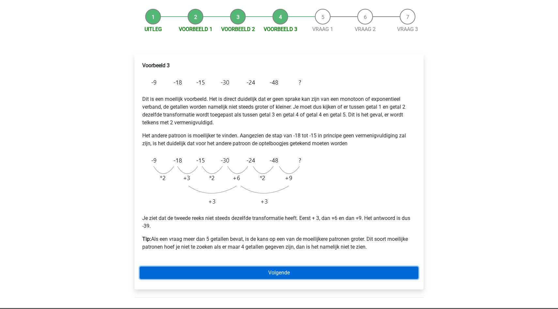
click at [293, 272] on link "Volgende" at bounding box center [279, 273] width 279 height 12
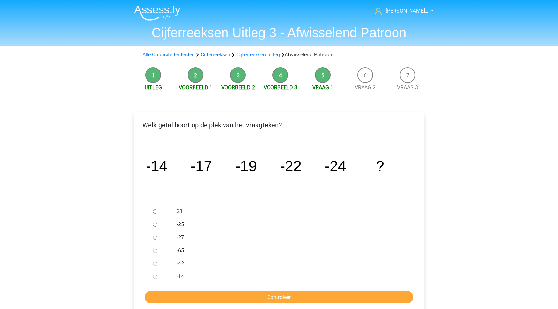
click at [154, 239] on input "-27" at bounding box center [155, 238] width 4 height 4
radio input "true"
click at [230, 295] on input "Controleer" at bounding box center [279, 297] width 269 height 12
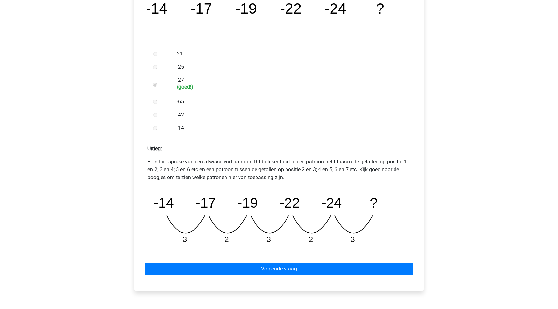
scroll to position [172, 0]
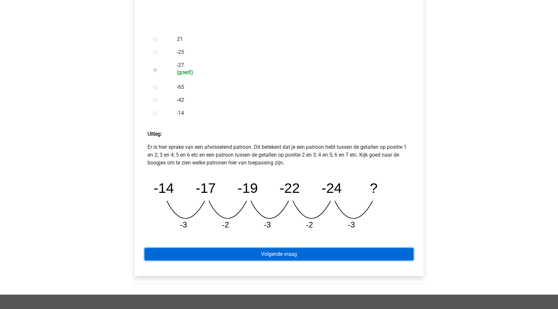
click at [230, 254] on link "Volgende vraag" at bounding box center [279, 254] width 269 height 12
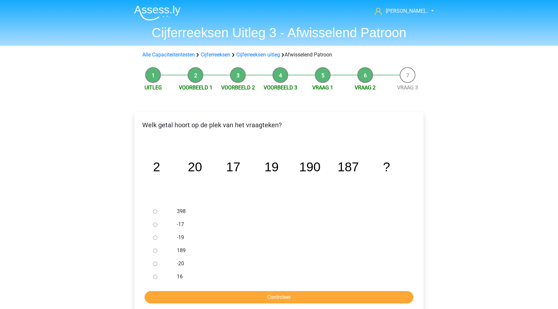
click at [154, 251] on input "189" at bounding box center [155, 251] width 4 height 4
radio input "true"
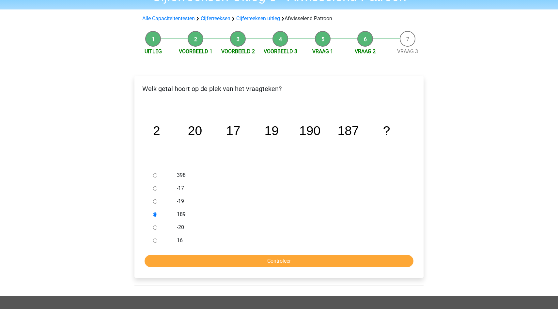
scroll to position [41, 0]
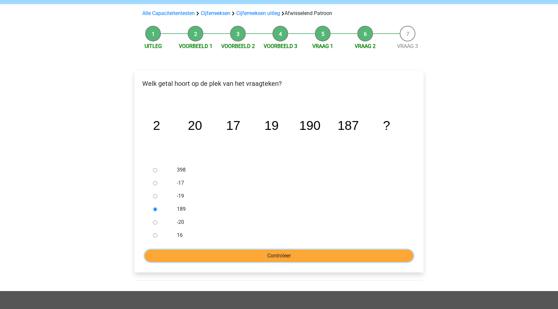
click at [247, 256] on input "Controleer" at bounding box center [279, 256] width 269 height 12
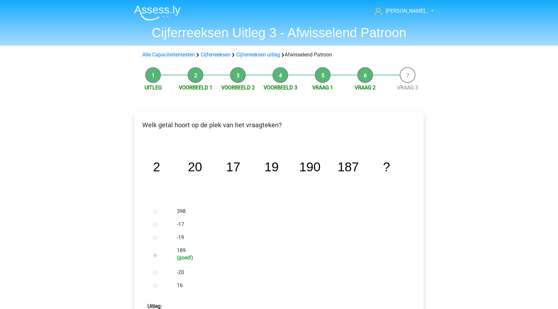
scroll to position [139, 0]
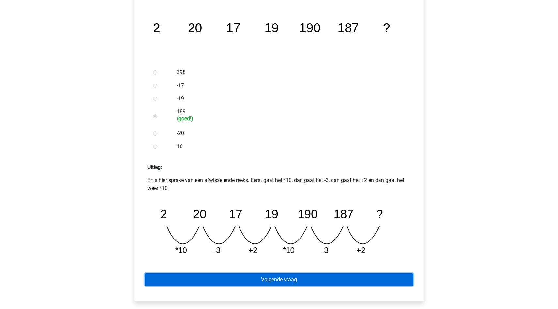
click at [247, 276] on link "Volgende vraag" at bounding box center [279, 280] width 269 height 12
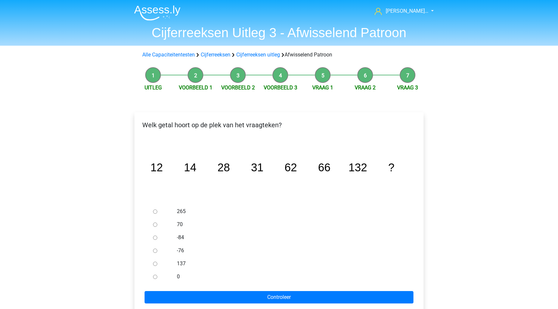
click at [157, 265] on input "137" at bounding box center [155, 264] width 4 height 4
radio input "true"
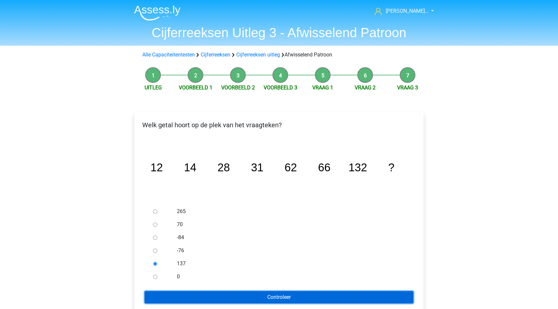
click at [174, 296] on input "Controleer" at bounding box center [279, 297] width 269 height 12
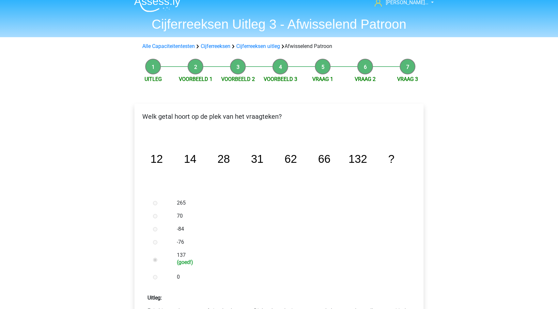
scroll to position [8, 0]
click at [272, 45] on link "Cijferreeksen uitleg" at bounding box center [258, 46] width 44 height 6
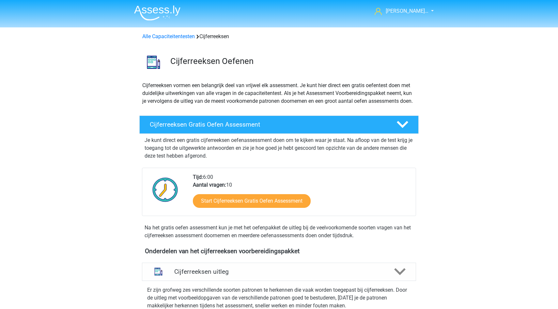
scroll to position [268, 0]
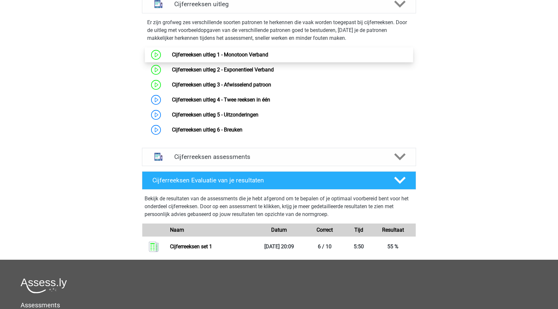
click at [210, 58] on link "Cijferreeksen uitleg 1 - Monotoon Verband" at bounding box center [220, 55] width 96 height 6
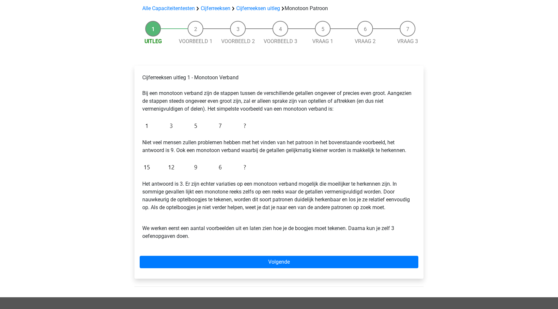
scroll to position [47, 0]
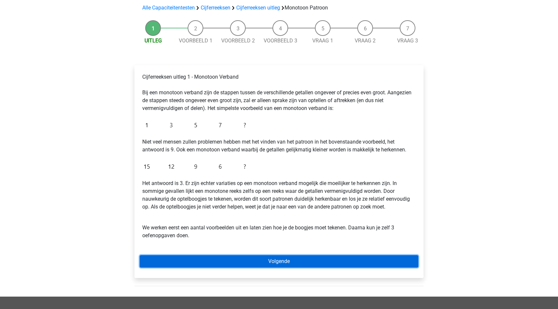
click at [244, 259] on link "Volgende" at bounding box center [279, 261] width 279 height 12
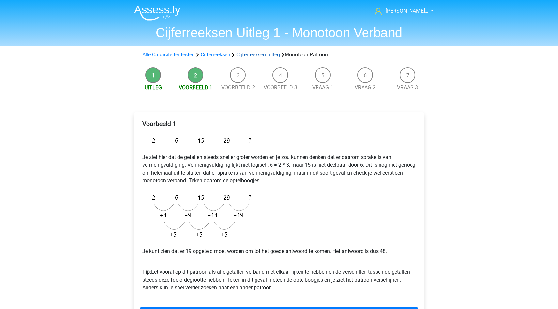
click at [264, 52] on link "Cijferreeksen uitleg" at bounding box center [258, 55] width 44 height 6
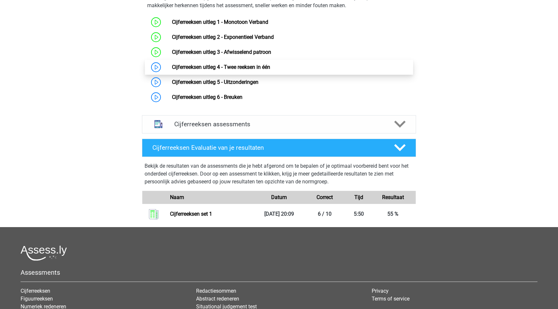
scroll to position [299, 0]
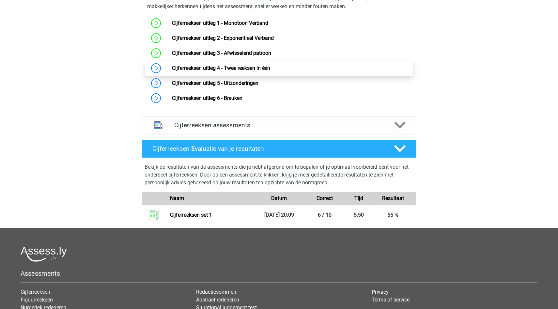
click at [263, 71] on link "Cijferreeksen uitleg 4 - Twee reeksen in één" at bounding box center [221, 68] width 98 height 6
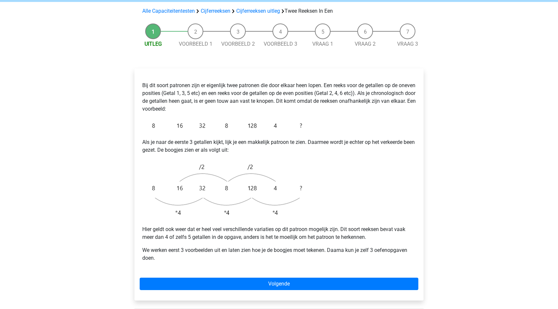
scroll to position [61, 0]
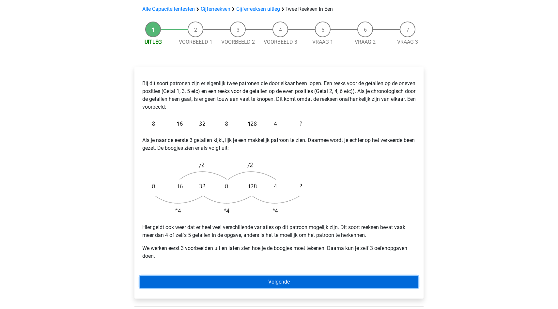
click at [288, 276] on link "Volgende" at bounding box center [279, 282] width 279 height 12
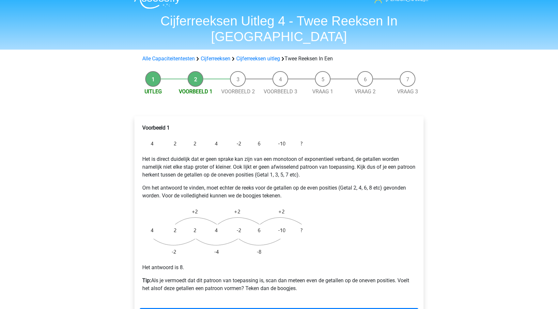
scroll to position [16, 0]
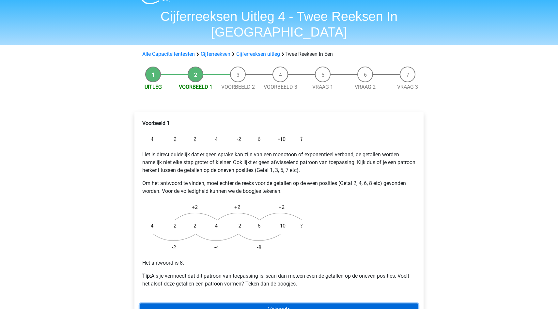
click at [300, 304] on link "Volgende" at bounding box center [279, 310] width 279 height 12
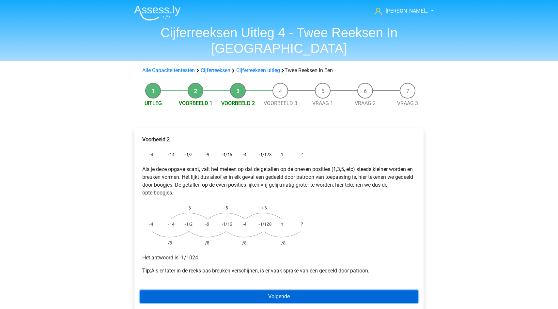
click at [271, 291] on link "Volgende" at bounding box center [279, 297] width 279 height 12
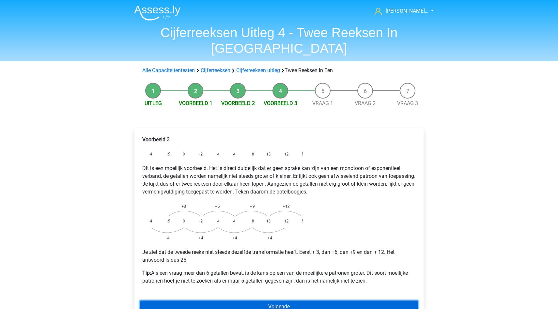
click at [266, 301] on link "Volgende" at bounding box center [279, 307] width 279 height 12
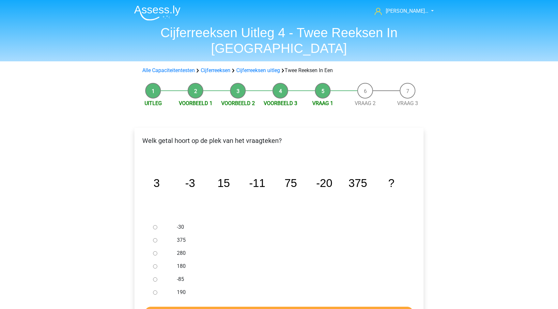
click at [155, 221] on div at bounding box center [161, 227] width 22 height 13
click at [155, 225] on input "-30" at bounding box center [155, 227] width 4 height 4
radio input "true"
click at [208, 307] on input "Controleer" at bounding box center [279, 313] width 269 height 12
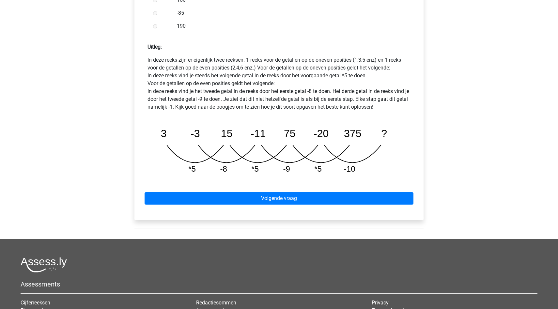
scroll to position [274, 0]
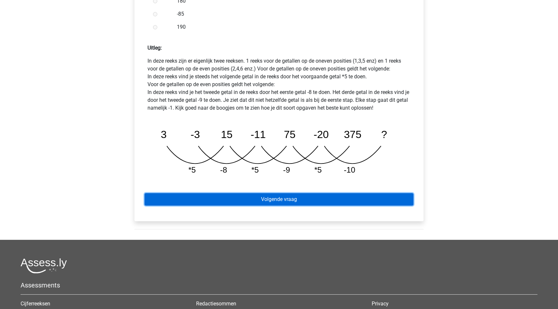
click at [305, 193] on link "Volgende vraag" at bounding box center [279, 199] width 269 height 12
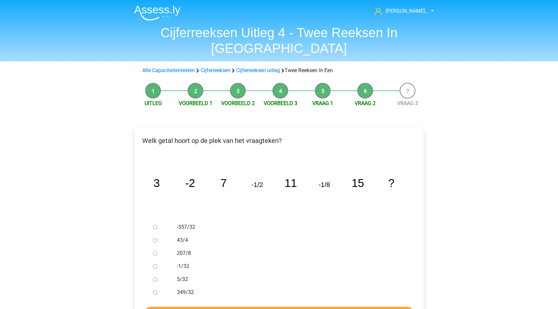
click at [154, 264] on input "-1/32" at bounding box center [155, 266] width 4 height 4
radio input "true"
click at [204, 307] on input "Controleer" at bounding box center [279, 313] width 269 height 12
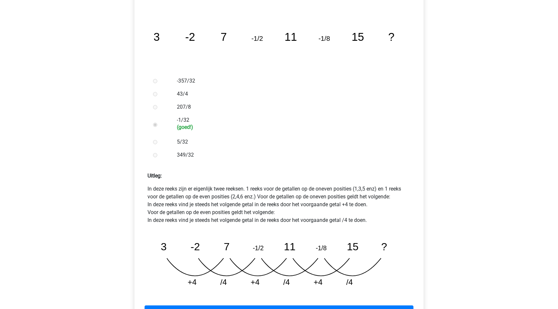
scroll to position [146, 0]
click at [250, 306] on link "Volgende vraag" at bounding box center [279, 312] width 269 height 12
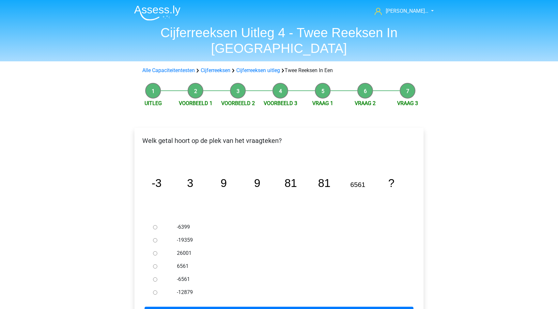
click at [157, 264] on input "6561" at bounding box center [155, 266] width 4 height 4
radio input "true"
click at [178, 307] on input "Controleer" at bounding box center [279, 313] width 269 height 12
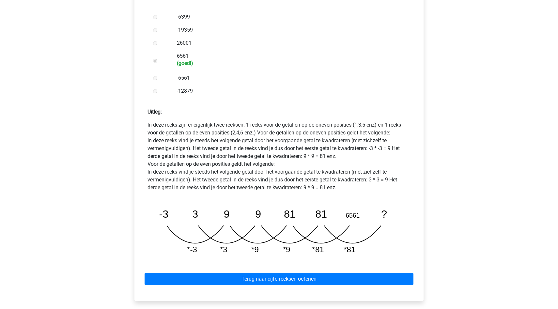
scroll to position [244, 0]
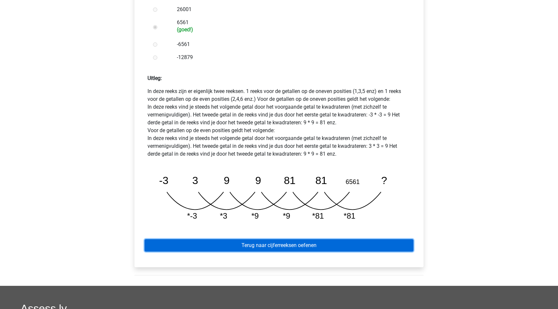
click at [231, 239] on link "Terug naar cijferreeksen oefenen" at bounding box center [279, 245] width 269 height 12
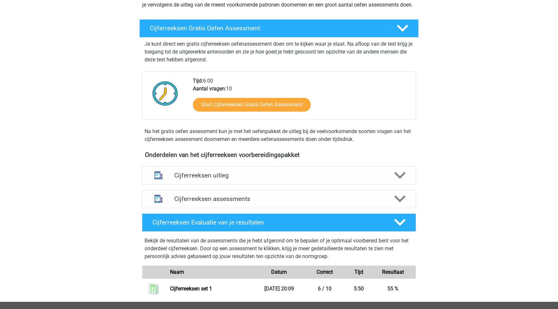
scroll to position [127, 0]
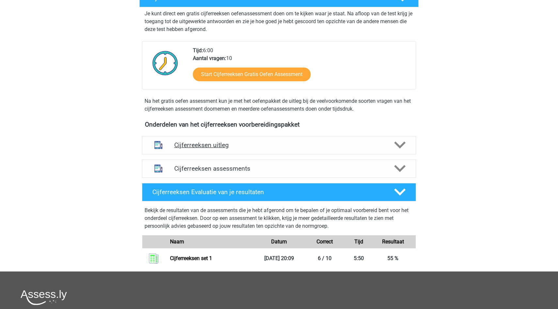
click at [209, 149] on h4 "Cijferreeksen uitleg" at bounding box center [279, 145] width 210 height 8
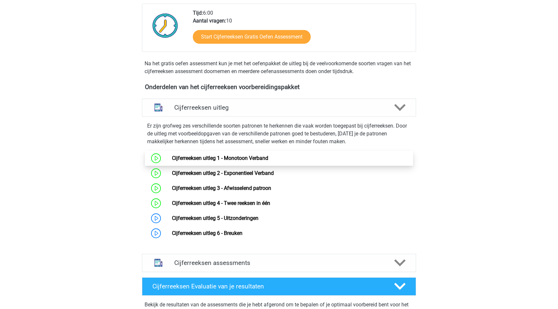
scroll to position [182, 0]
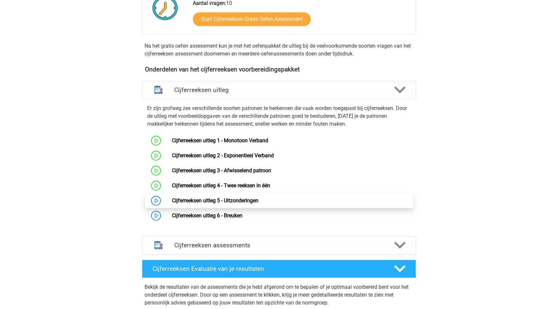
click at [189, 204] on link "Cijferreeksen uitleg 5 - Uitzonderingen" at bounding box center [215, 201] width 87 height 6
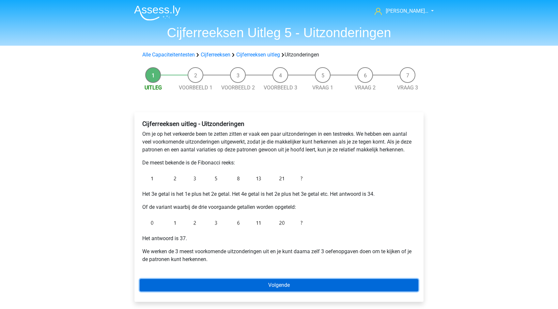
click at [242, 287] on link "Volgende" at bounding box center [279, 285] width 279 height 12
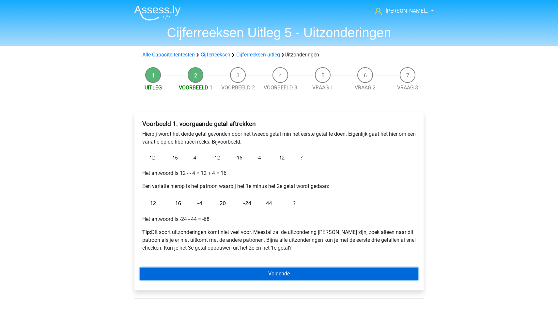
click at [243, 269] on link "Volgende" at bounding box center [279, 274] width 279 height 12
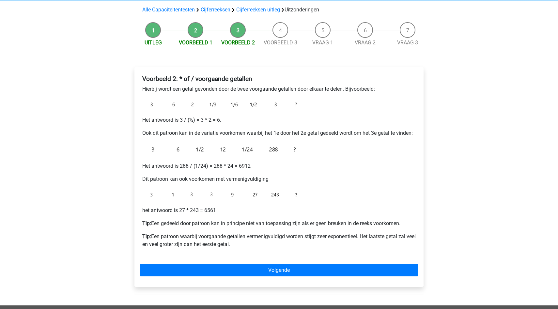
scroll to position [50, 0]
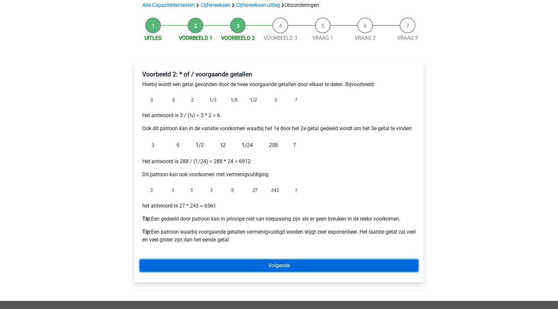
click at [245, 264] on link "Volgende" at bounding box center [279, 266] width 279 height 12
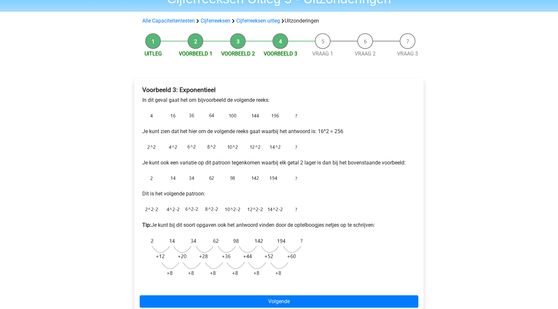
scroll to position [36, 0]
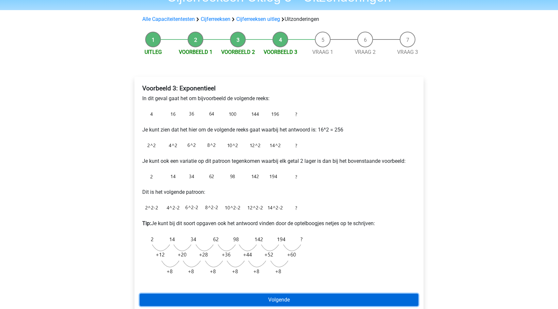
click at [273, 300] on link "Volgende" at bounding box center [279, 300] width 279 height 12
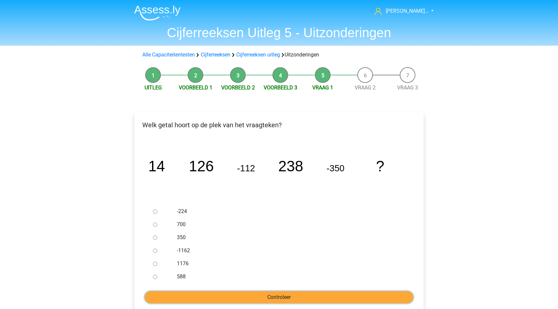
drag, startPoint x: 0, startPoint y: 0, endPoint x: 255, endPoint y: 295, distance: 389.8
click at [259, 295] on input "Controleer" at bounding box center [279, 297] width 269 height 12
drag, startPoint x: 224, startPoint y: 265, endPoint x: 157, endPoint y: 255, distance: 67.8
click at [157, 254] on div "-224 700 350 -1162 1176 588" at bounding box center [278, 244] width 257 height 78
click at [153, 248] on div at bounding box center [161, 250] width 22 height 13
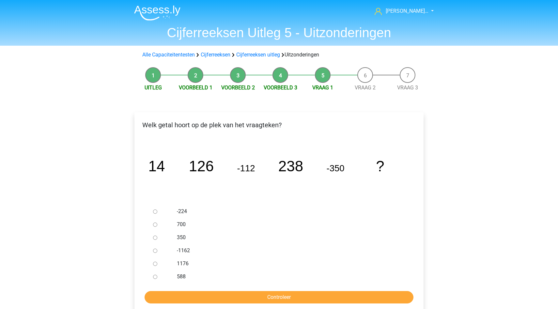
click at [155, 251] on input "-1162" at bounding box center [155, 251] width 4 height 4
radio input "true"
click at [157, 235] on div at bounding box center [161, 237] width 22 height 13
click at [155, 238] on input "350" at bounding box center [155, 238] width 4 height 4
radio input "true"
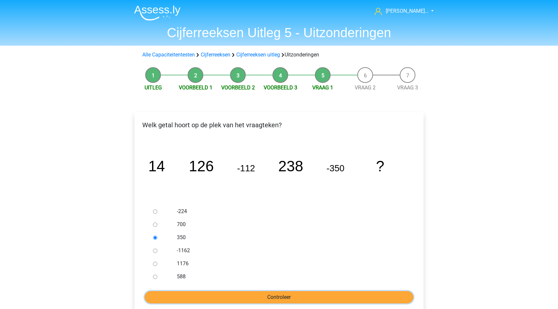
click at [190, 295] on input "Controleer" at bounding box center [279, 297] width 269 height 12
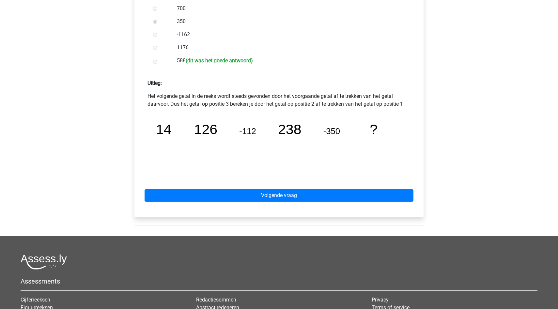
scroll to position [229, 0]
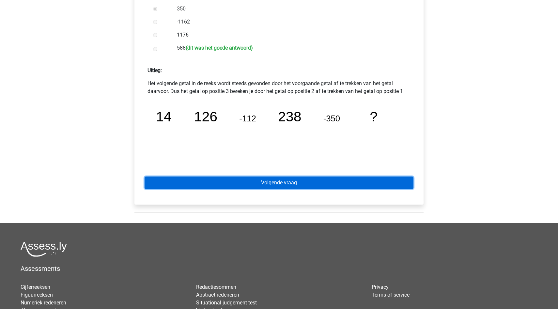
click at [347, 186] on link "Volgende vraag" at bounding box center [279, 183] width 269 height 12
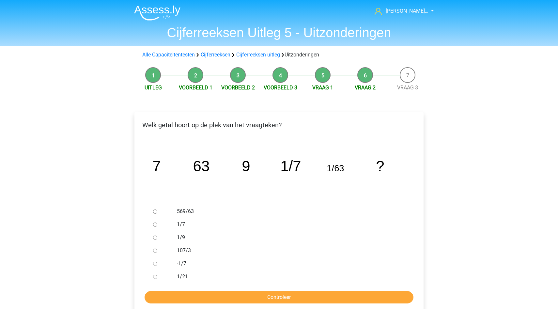
click at [154, 240] on input "1/9" at bounding box center [155, 238] width 4 height 4
radio input "true"
click at [154, 240] on input "1/9" at bounding box center [155, 238] width 4 height 4
click at [187, 299] on input "Controleer" at bounding box center [279, 297] width 269 height 12
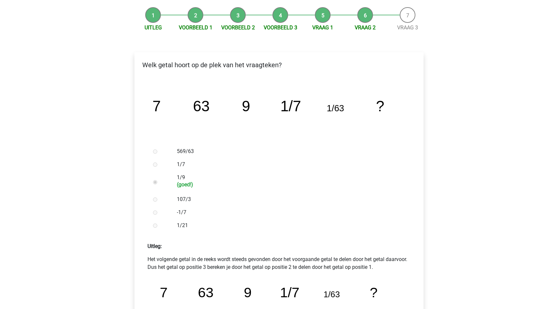
scroll to position [163, 0]
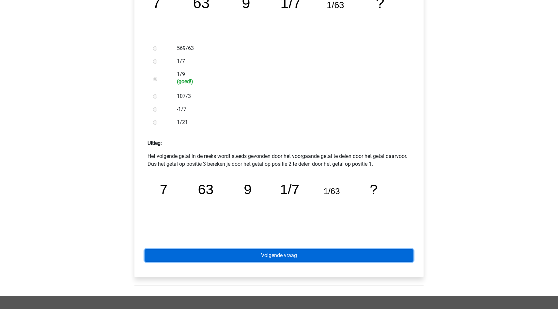
click at [241, 260] on link "Volgende vraag" at bounding box center [279, 255] width 269 height 12
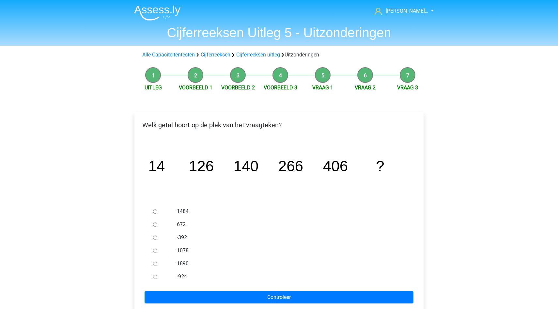
click at [154, 225] on input "672" at bounding box center [155, 225] width 4 height 4
radio input "true"
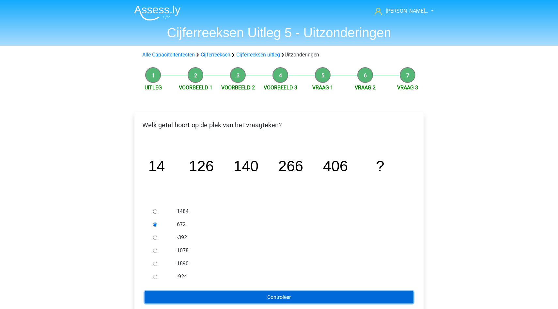
click at [239, 299] on input "Controleer" at bounding box center [279, 297] width 269 height 12
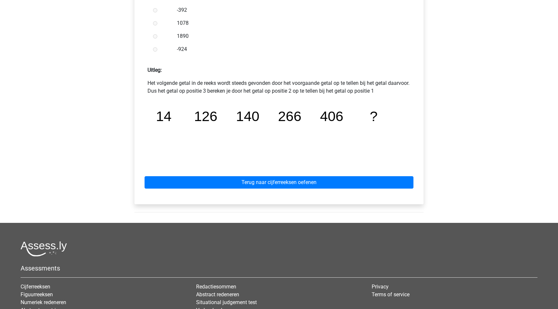
scroll to position [280, 0]
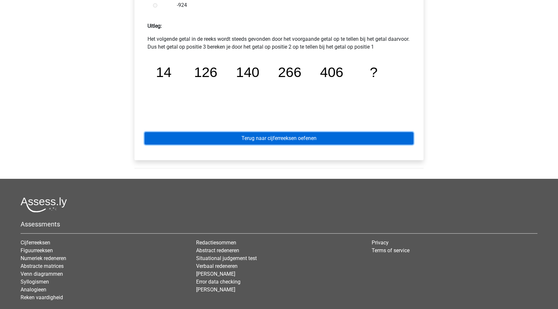
click at [234, 141] on link "Terug naar cijferreeksen oefenen" at bounding box center [279, 138] width 269 height 12
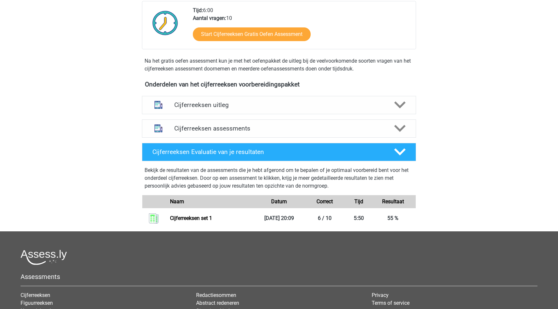
scroll to position [166, 0]
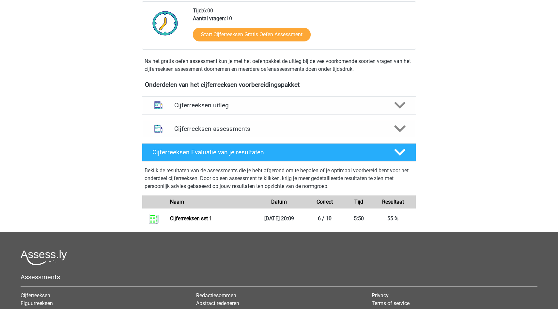
click at [209, 109] on h4 "Cijferreeksen uitleg" at bounding box center [279, 106] width 210 height 8
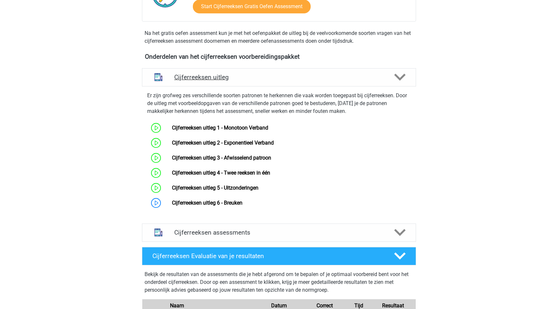
scroll to position [195, 0]
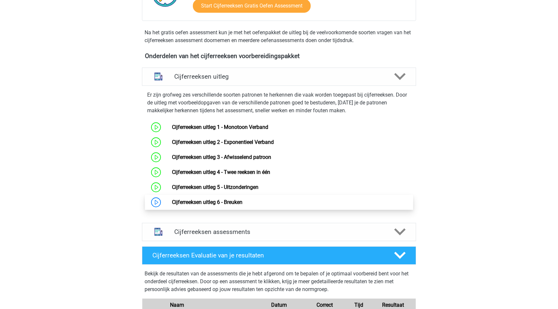
click at [228, 205] on link "Cijferreeksen uitleg 6 - Breuken" at bounding box center [207, 202] width 71 height 6
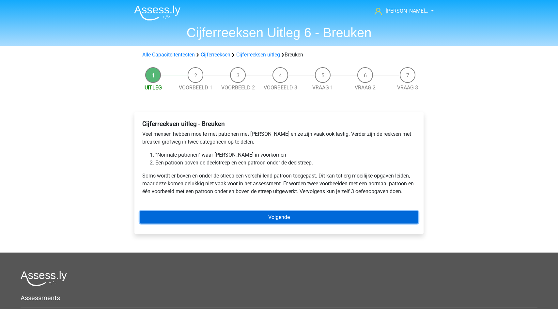
click at [230, 214] on link "Volgende" at bounding box center [279, 217] width 279 height 12
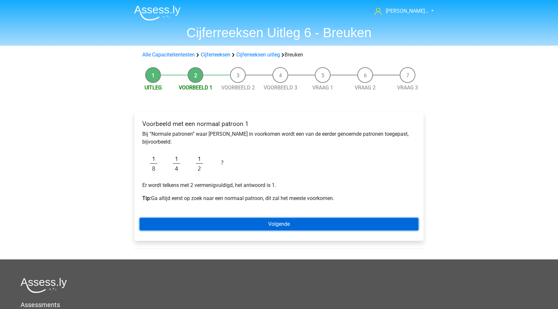
click at [232, 227] on link "Volgende" at bounding box center [279, 224] width 279 height 12
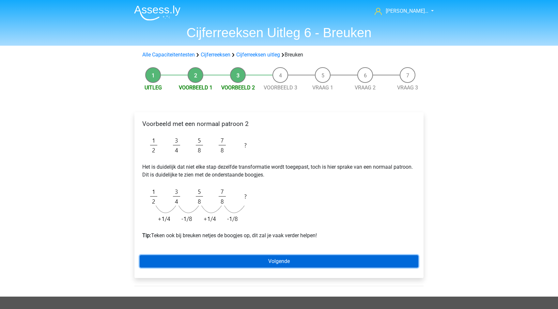
click at [234, 259] on link "Volgende" at bounding box center [279, 261] width 279 height 12
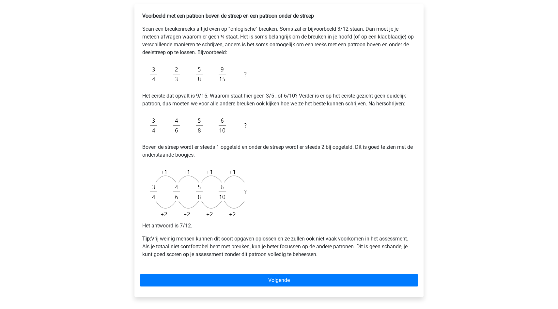
scroll to position [123, 0]
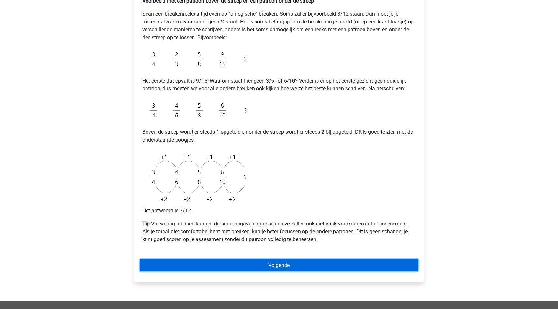
click at [229, 267] on link "Volgende" at bounding box center [279, 265] width 279 height 12
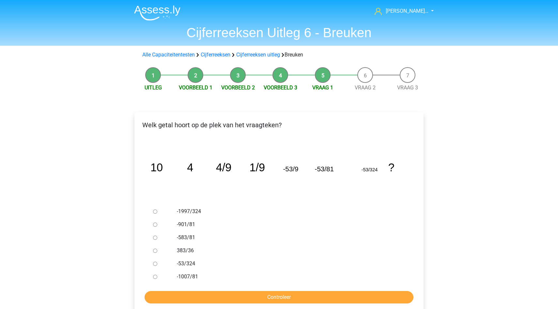
click at [156, 264] on input "-53/324" at bounding box center [155, 264] width 4 height 4
radio input "true"
click at [189, 296] on input "Controleer" at bounding box center [279, 297] width 269 height 12
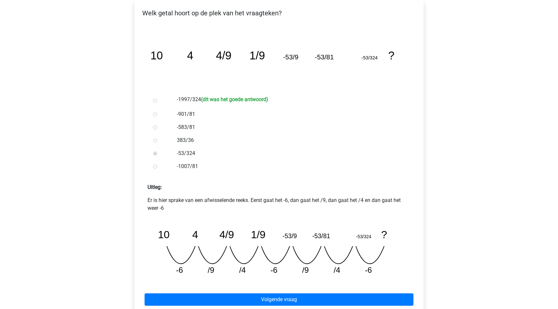
scroll to position [148, 0]
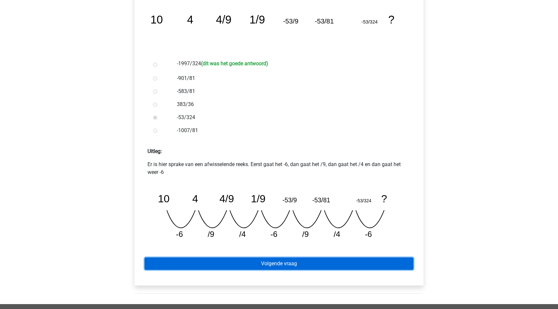
click at [245, 264] on link "Volgende vraag" at bounding box center [279, 264] width 269 height 12
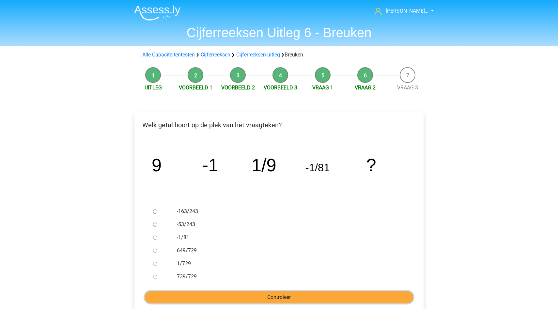
click at [250, 291] on input "Controleer" at bounding box center [279, 297] width 269 height 12
click at [251, 300] on input "Controleer" at bounding box center [279, 297] width 269 height 12
click at [183, 262] on label "1/729" at bounding box center [290, 264] width 226 height 8
click at [157, 262] on input "1/729" at bounding box center [155, 264] width 4 height 4
radio input "true"
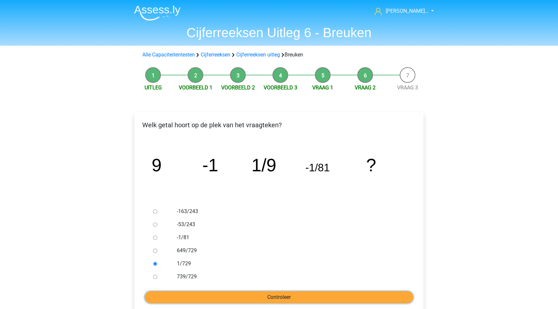
click at [198, 293] on input "Controleer" at bounding box center [279, 297] width 269 height 12
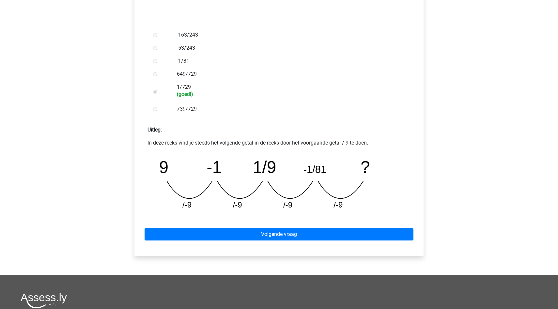
scroll to position [149, 0]
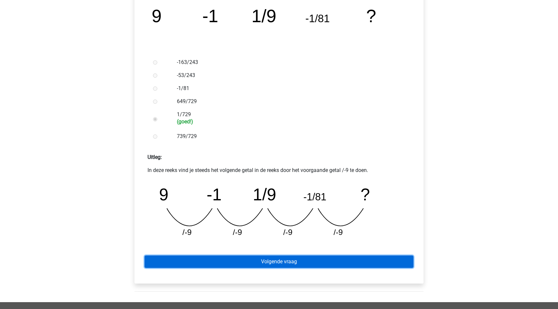
click at [281, 261] on link "Volgende vraag" at bounding box center [279, 262] width 269 height 12
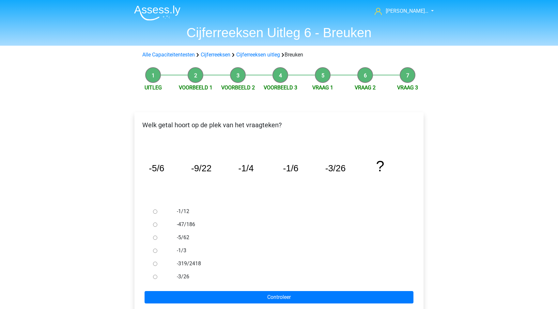
click at [156, 239] on input "-5/62" at bounding box center [155, 238] width 4 height 4
radio input "true"
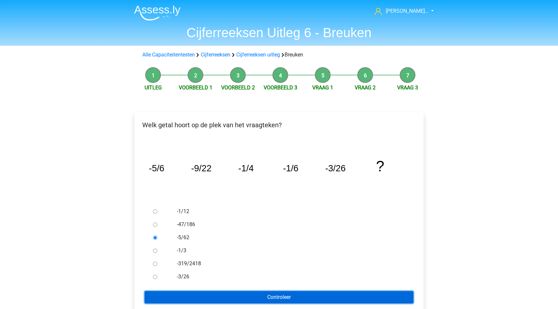
click at [216, 299] on input "Controleer" at bounding box center [279, 297] width 269 height 12
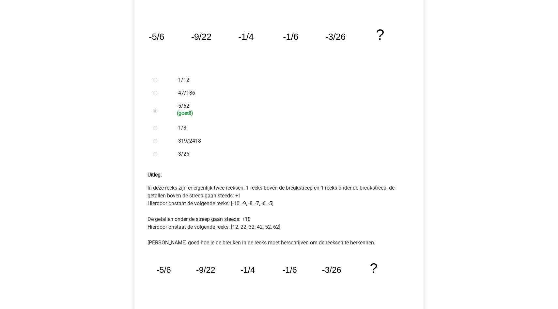
scroll to position [177, 0]
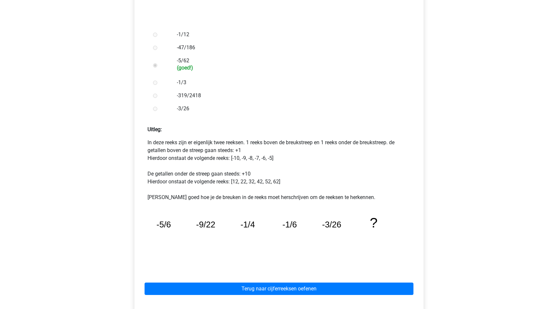
click at [268, 296] on div "Terug naar cijferreeksen oefenen" at bounding box center [279, 288] width 279 height 36
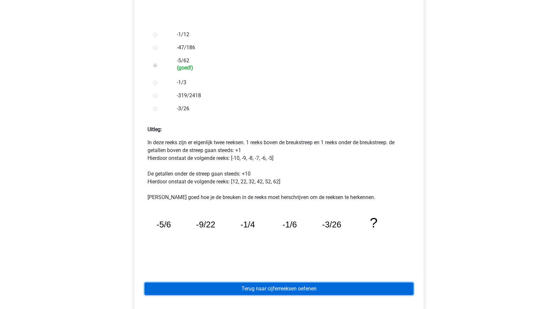
click at [271, 292] on link "Terug naar cijferreeksen oefenen" at bounding box center [279, 289] width 269 height 12
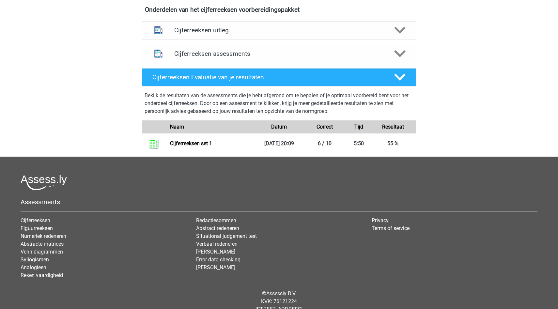
scroll to position [245, 0]
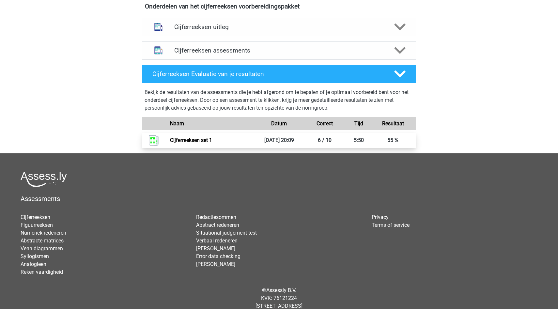
click at [203, 143] on link "Cijferreeksen set 1" at bounding box center [191, 140] width 42 height 6
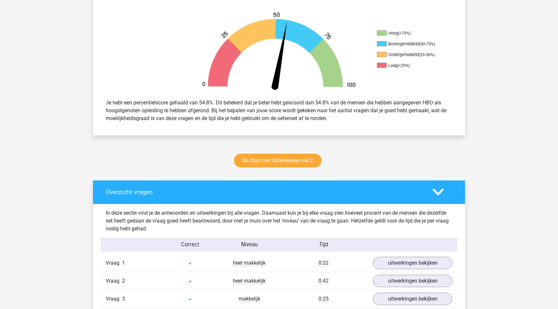
scroll to position [198, 0]
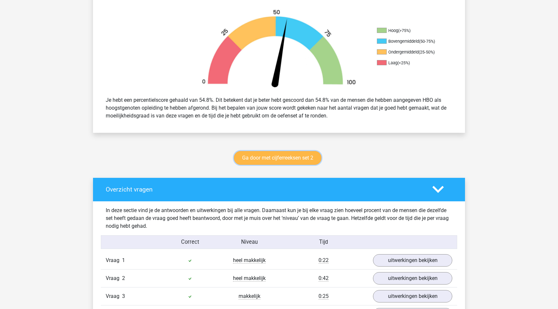
click at [271, 162] on link "Ga door met cijferreeksen set 2" at bounding box center [277, 158] width 87 height 14
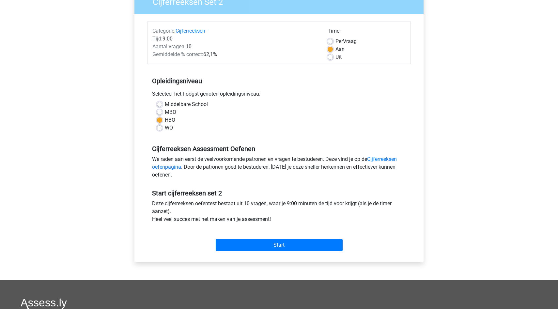
scroll to position [72, 0]
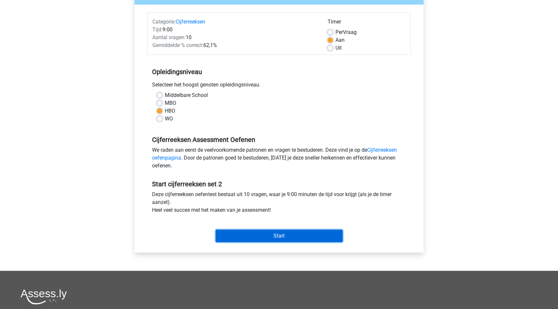
click at [268, 235] on input "Start" at bounding box center [279, 236] width 127 height 12
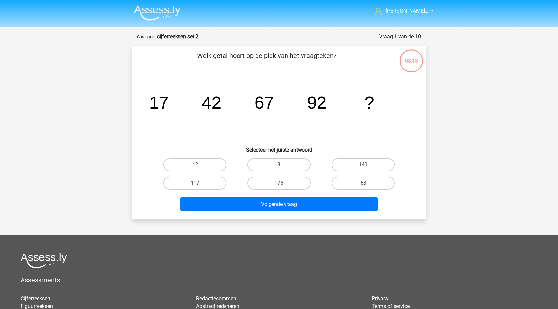
click at [195, 180] on label "117" at bounding box center [195, 183] width 63 height 13
click at [195, 183] on input "117" at bounding box center [197, 185] width 4 height 4
radio input "true"
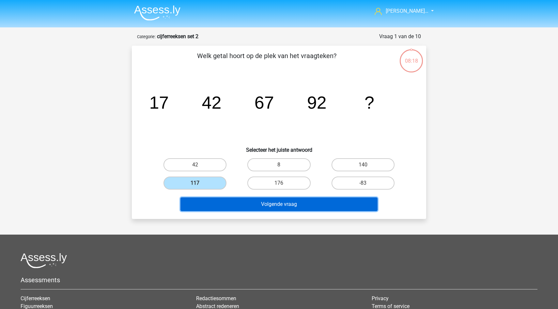
click at [225, 203] on button "Volgende vraag" at bounding box center [280, 205] width 198 height 14
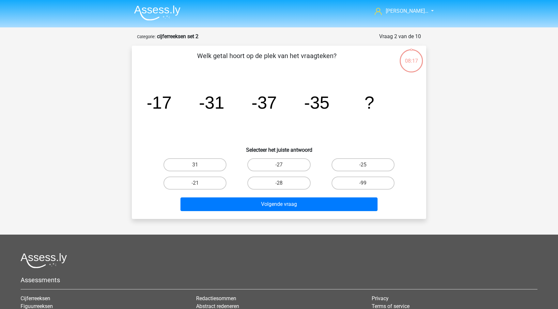
scroll to position [33, 0]
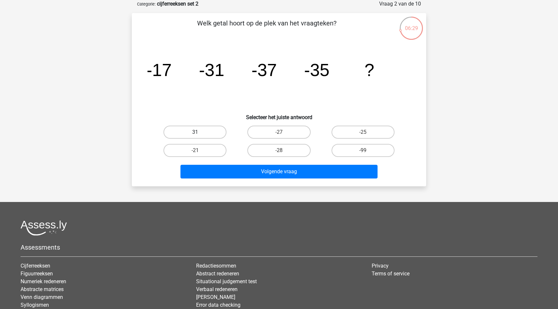
click at [217, 130] on label "31" at bounding box center [195, 132] width 63 height 13
click at [199, 132] on input "31" at bounding box center [197, 134] width 4 height 4
radio input "true"
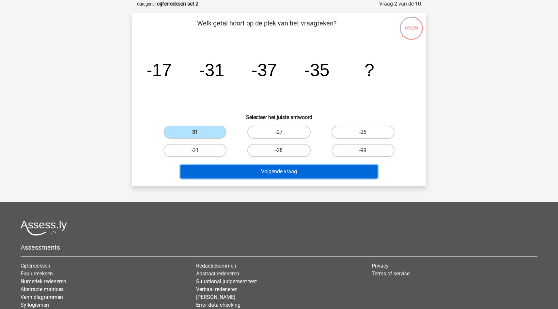
click at [254, 173] on button "Volgende vraag" at bounding box center [280, 172] width 198 height 14
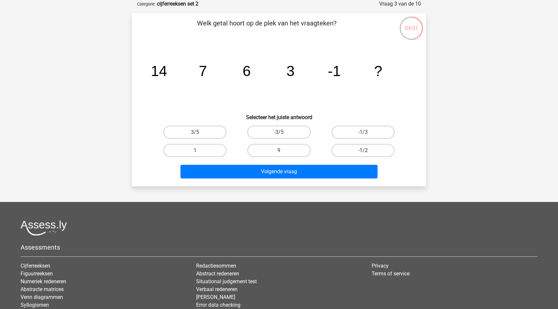
click at [355, 146] on label "-1/2" at bounding box center [363, 150] width 63 height 13
click at [363, 150] on input "-1/2" at bounding box center [365, 152] width 4 height 4
radio input "true"
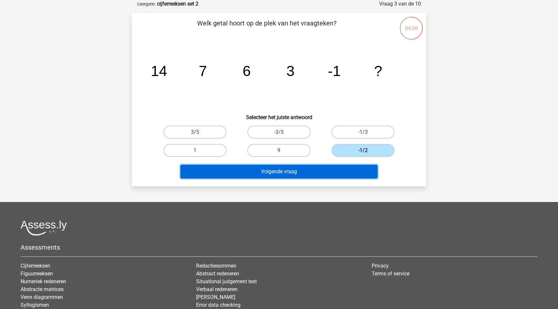
click at [334, 170] on button "Volgende vraag" at bounding box center [280, 172] width 198 height 14
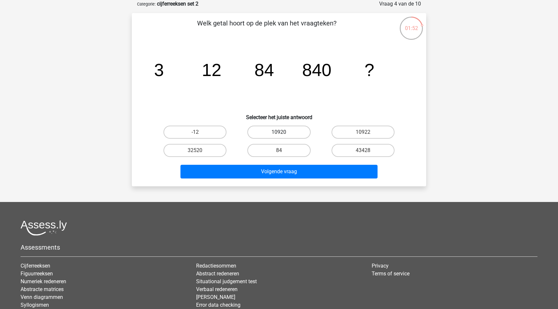
click at [292, 134] on label "10920" at bounding box center [278, 132] width 63 height 13
click at [283, 134] on input "10920" at bounding box center [281, 134] width 4 height 4
radio input "true"
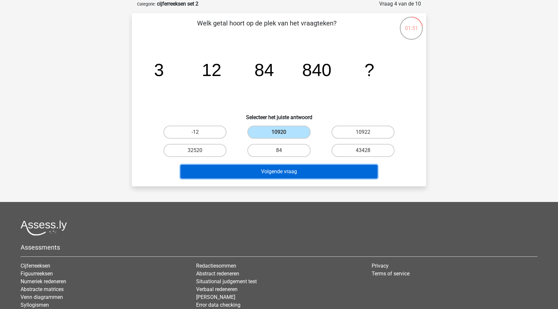
click at [284, 174] on button "Volgende vraag" at bounding box center [280, 172] width 198 height 14
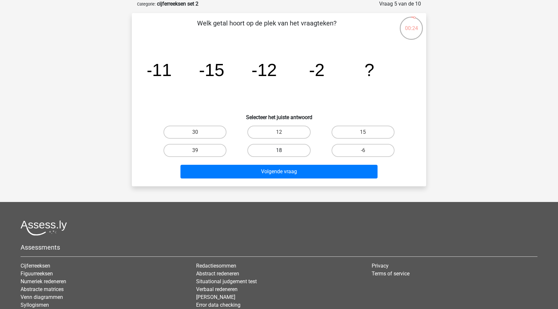
click at [293, 146] on label "18" at bounding box center [278, 150] width 63 height 13
click at [283, 150] on input "18" at bounding box center [281, 152] width 4 height 4
radio input "true"
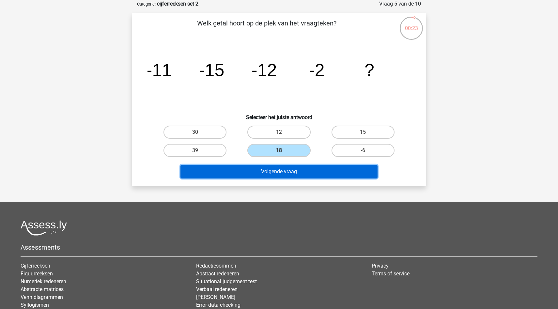
click at [288, 169] on button "Volgende vraag" at bounding box center [280, 172] width 198 height 14
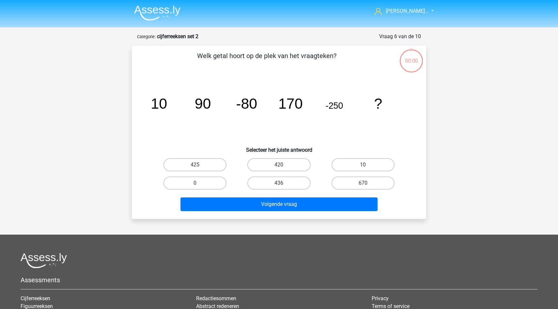
scroll to position [33, 0]
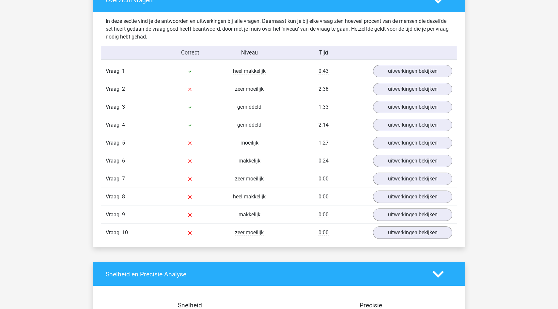
scroll to position [388, 0]
click at [377, 67] on link "uitwerkingen bekijken" at bounding box center [412, 71] width 91 height 14
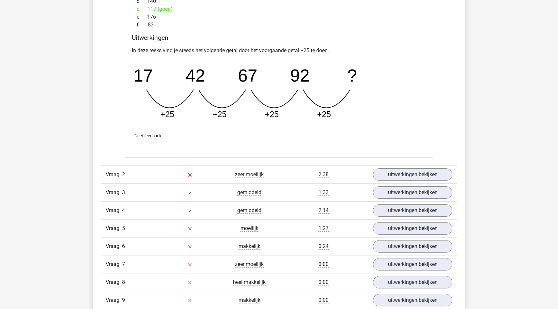
scroll to position [638, 0]
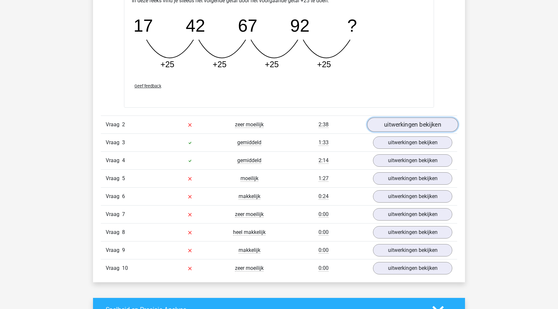
click at [396, 121] on link "uitwerkingen bekijken" at bounding box center [412, 125] width 91 height 14
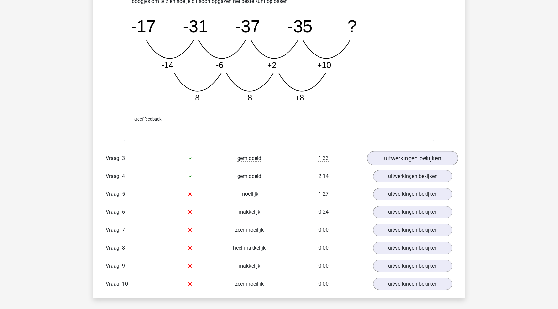
scroll to position [956, 0]
click at [402, 159] on link "uitwerkingen bekijken" at bounding box center [412, 158] width 91 height 14
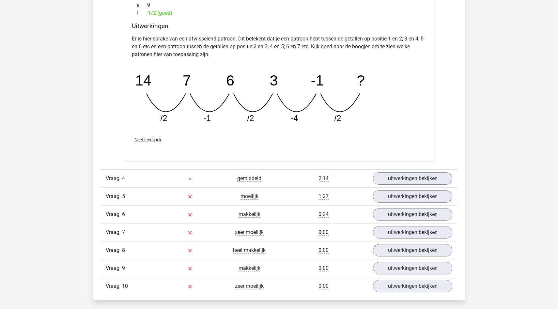
scroll to position [1256, 0]
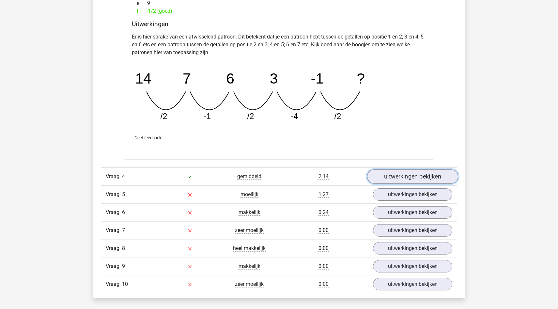
click at [398, 182] on link "uitwerkingen bekijken" at bounding box center [412, 176] width 91 height 14
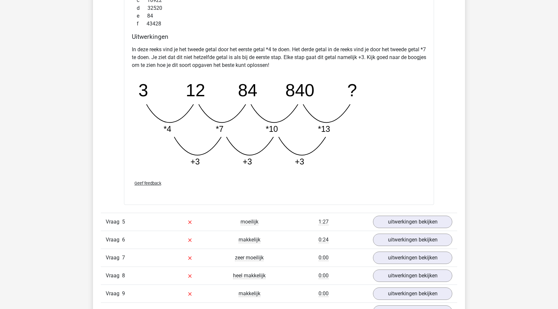
scroll to position [1563, 0]
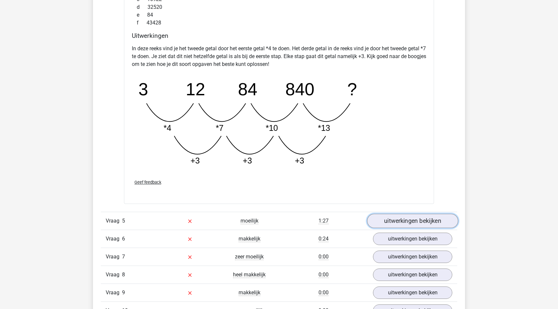
click at [409, 218] on link "uitwerkingen bekijken" at bounding box center [412, 221] width 91 height 14
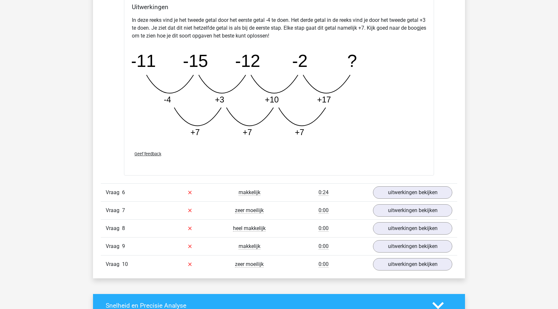
scroll to position [1944, 0]
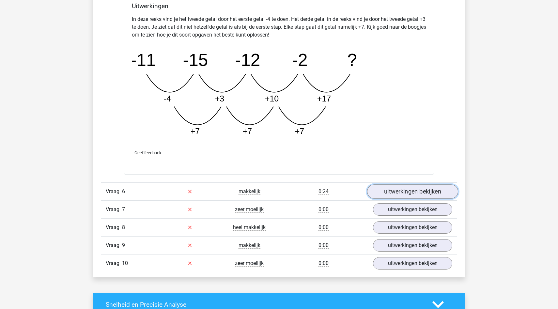
click at [420, 194] on link "uitwerkingen bekijken" at bounding box center [412, 191] width 91 height 14
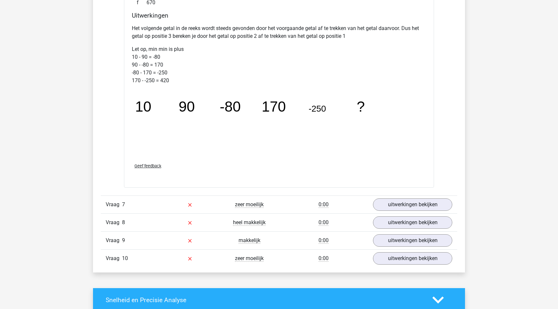
scroll to position [2344, 0]
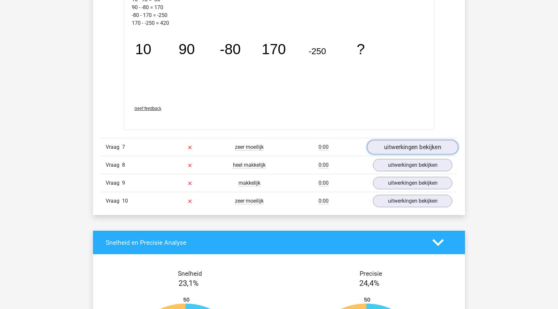
click at [431, 147] on link "uitwerkingen bekijken" at bounding box center [412, 147] width 91 height 14
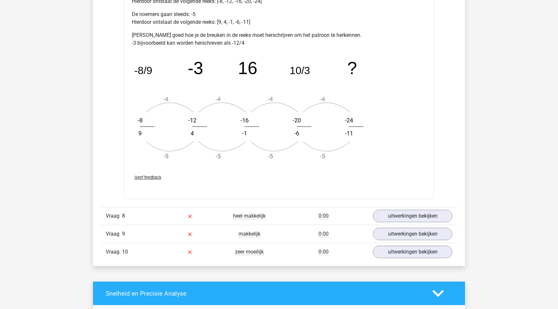
scroll to position [2790, 0]
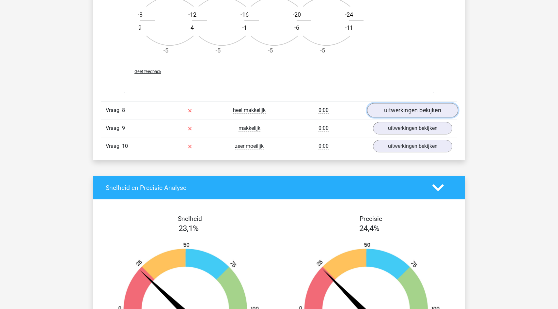
click at [435, 105] on link "uitwerkingen bekijken" at bounding box center [412, 110] width 91 height 14
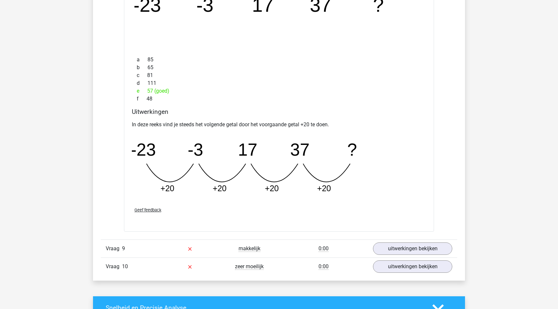
scroll to position [2997, 0]
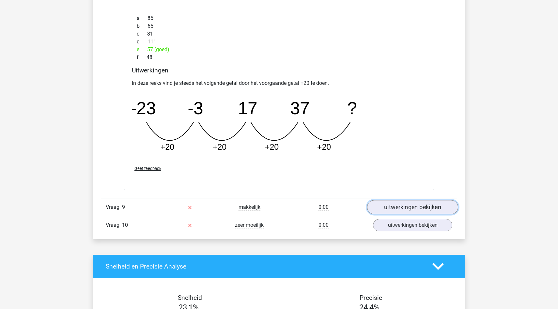
click at [408, 210] on link "uitwerkingen bekijken" at bounding box center [412, 207] width 91 height 14
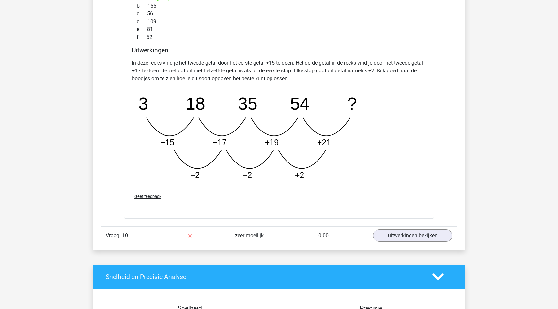
scroll to position [3336, 0]
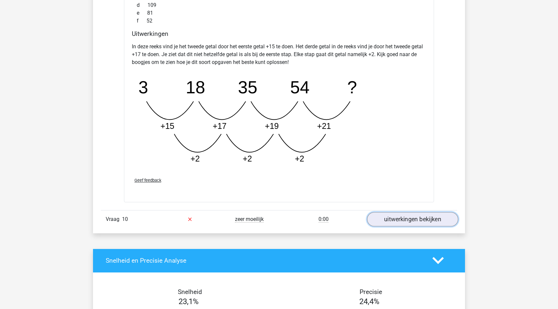
click at [407, 219] on link "uitwerkingen bekijken" at bounding box center [412, 219] width 91 height 14
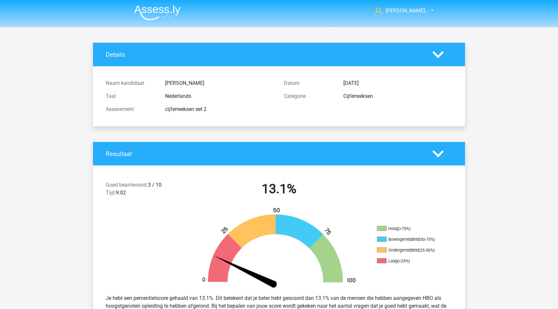
scroll to position [0, 0]
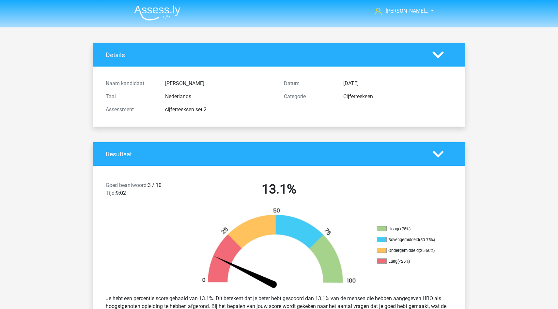
click at [448, 46] on div "Details" at bounding box center [279, 55] width 372 height 24
click at [439, 49] on icon at bounding box center [438, 54] width 11 height 11
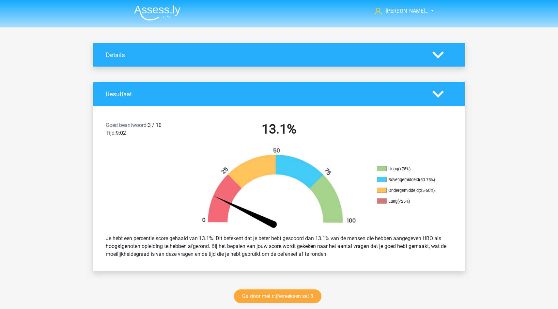
click at [435, 90] on icon at bounding box center [438, 93] width 11 height 11
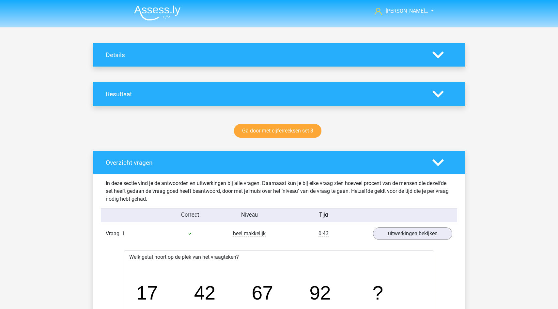
click at [160, 8] on img at bounding box center [157, 12] width 46 height 15
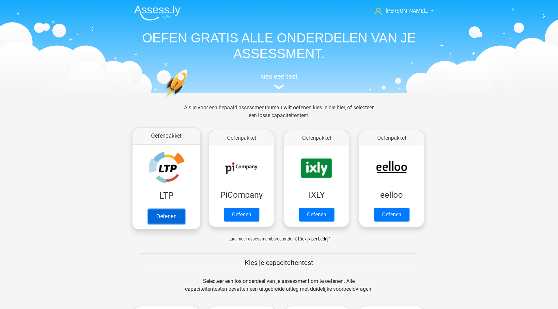
click at [157, 217] on link "Oefenen" at bounding box center [166, 216] width 37 height 14
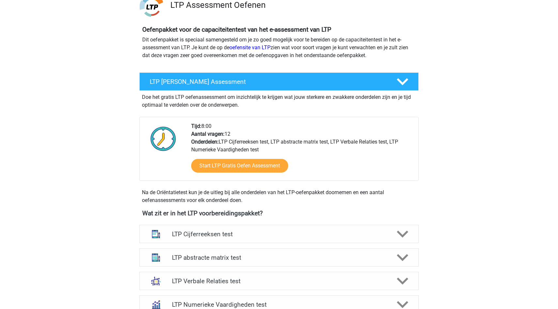
scroll to position [62, 0]
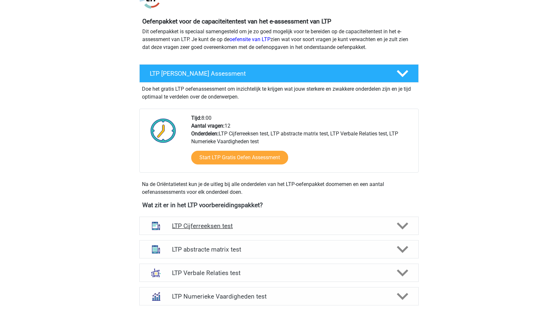
click at [197, 228] on h4 "LTP Cijferreeksen test" at bounding box center [279, 226] width 214 height 8
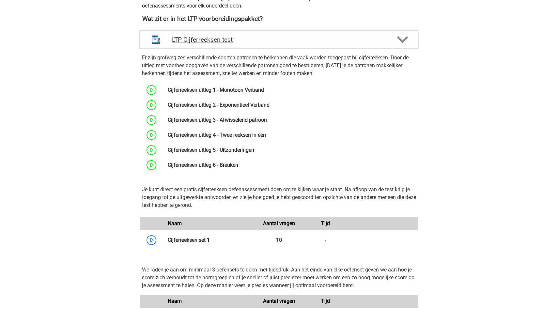
scroll to position [252, 0]
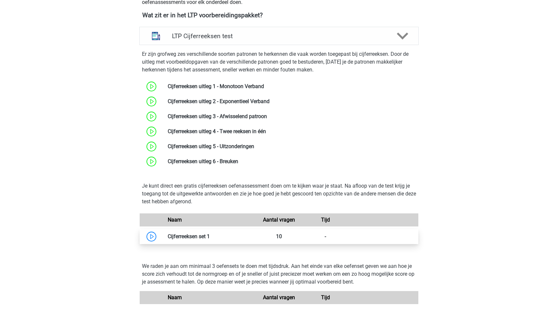
click at [210, 237] on link at bounding box center [210, 236] width 0 height 6
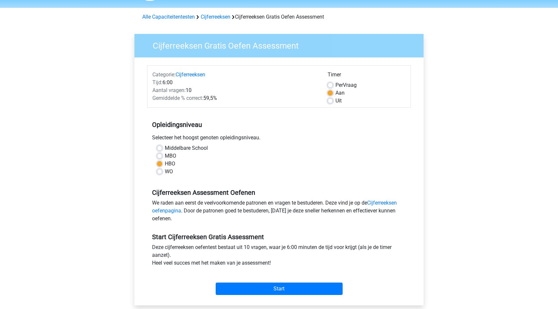
scroll to position [18, 0]
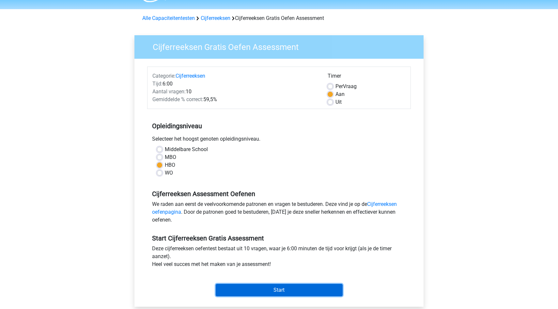
click at [250, 292] on input "Start" at bounding box center [279, 290] width 127 height 12
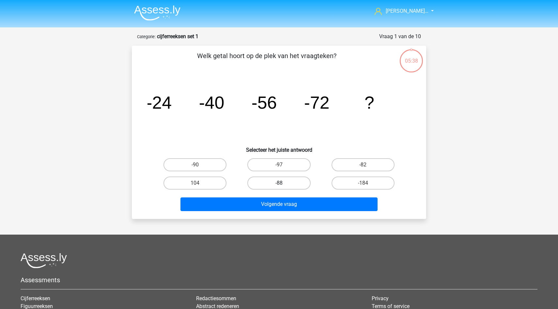
click at [285, 186] on label "-88" at bounding box center [278, 183] width 63 height 13
click at [283, 186] on input "-88" at bounding box center [281, 185] width 4 height 4
radio input "true"
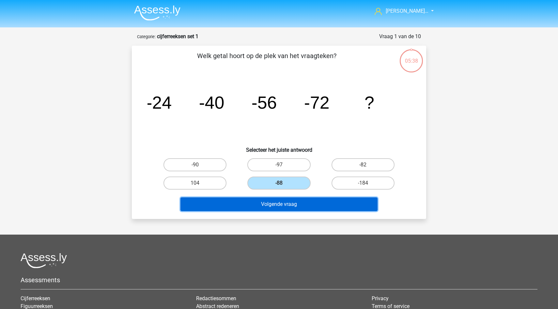
click at [278, 203] on button "Volgende vraag" at bounding box center [280, 205] width 198 height 14
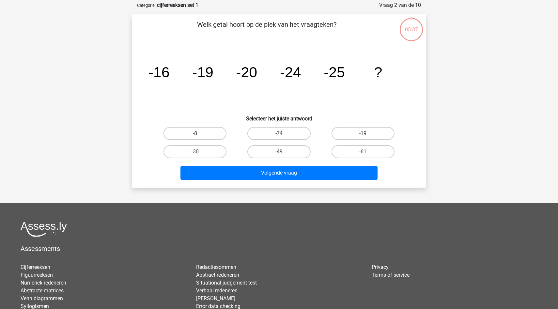
scroll to position [33, 0]
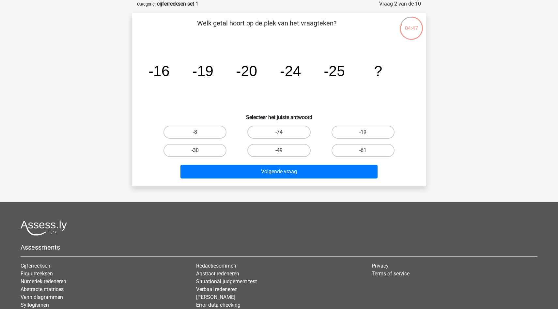
click at [200, 150] on label "-30" at bounding box center [195, 150] width 63 height 13
click at [199, 150] on input "-30" at bounding box center [197, 152] width 4 height 4
radio input "true"
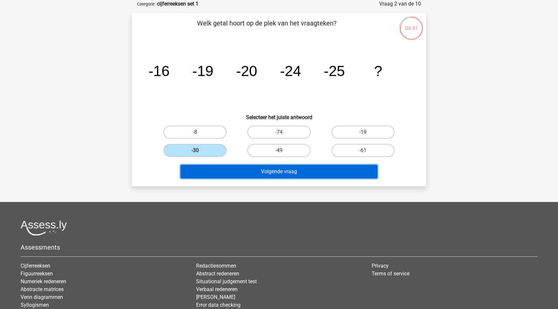
click at [225, 172] on button "Volgende vraag" at bounding box center [280, 172] width 198 height 14
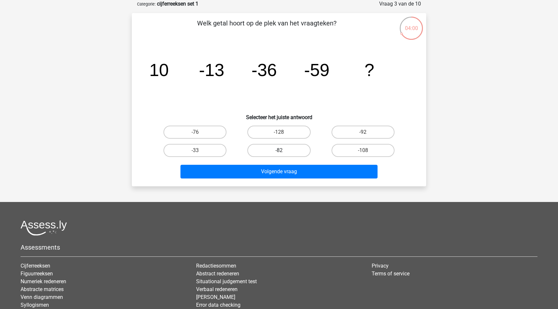
click at [262, 149] on label "-82" at bounding box center [278, 150] width 63 height 13
click at [279, 150] on input "-82" at bounding box center [281, 152] width 4 height 4
radio input "true"
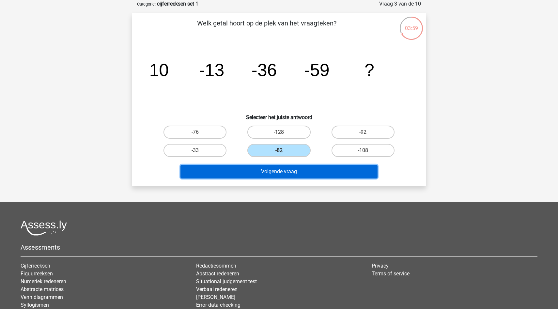
click at [255, 176] on button "Volgende vraag" at bounding box center [280, 172] width 198 height 14
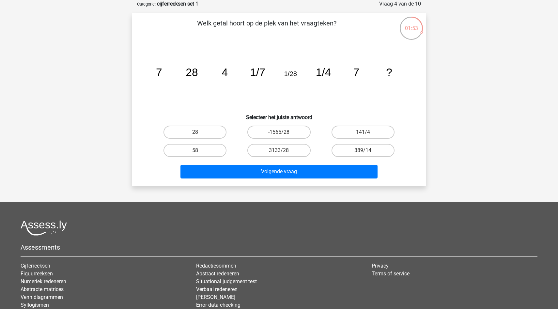
click at [220, 139] on div "28" at bounding box center [195, 132] width 84 height 18
click at [219, 132] on label "28" at bounding box center [195, 132] width 63 height 13
click at [199, 132] on input "28" at bounding box center [197, 134] width 4 height 4
radio input "true"
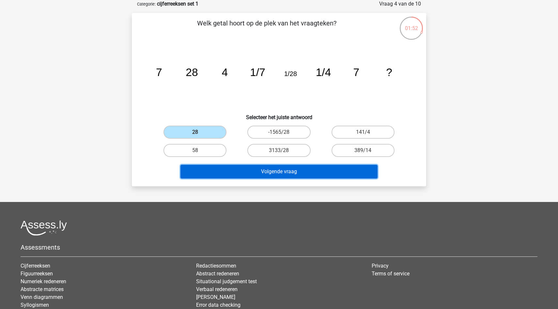
click at [238, 171] on button "Volgende vraag" at bounding box center [280, 172] width 198 height 14
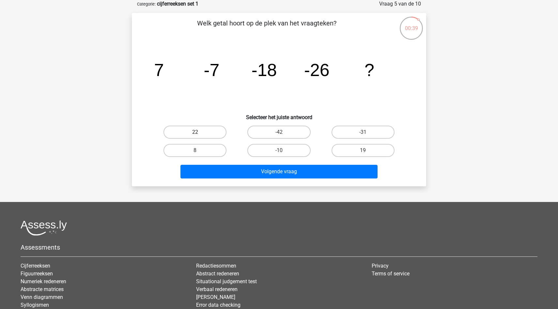
click at [195, 127] on label "22" at bounding box center [195, 132] width 63 height 13
click at [195, 132] on input "22" at bounding box center [197, 134] width 4 height 4
radio input "true"
click at [350, 131] on label "-31" at bounding box center [363, 132] width 63 height 13
click at [363, 132] on input "-31" at bounding box center [365, 134] width 4 height 4
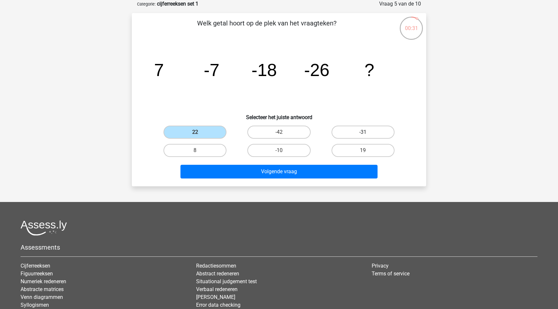
radio input "true"
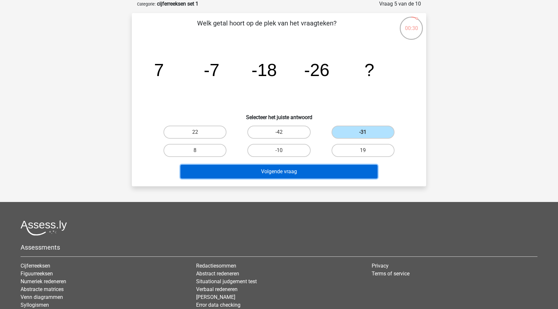
click at [315, 170] on button "Volgende vraag" at bounding box center [280, 172] width 198 height 14
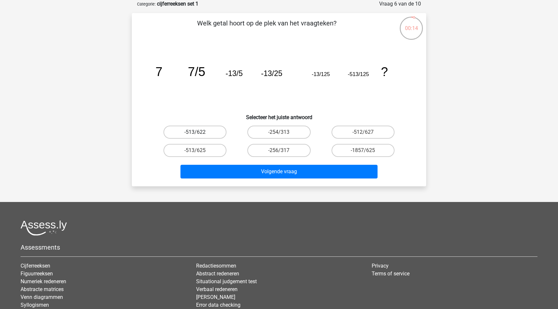
click at [212, 134] on label "-513/622" at bounding box center [195, 132] width 63 height 13
click at [199, 134] on input "-513/622" at bounding box center [197, 134] width 4 height 4
radio input "true"
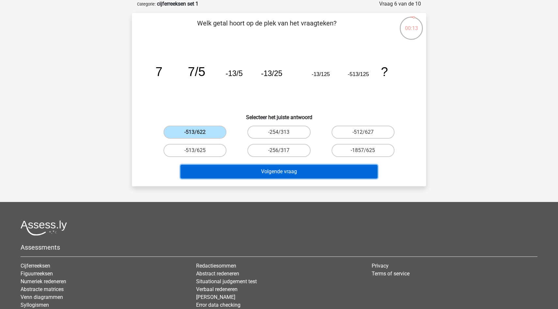
click at [225, 165] on button "Volgende vraag" at bounding box center [280, 172] width 198 height 14
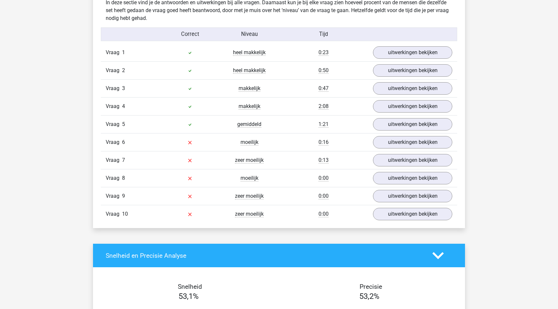
scroll to position [409, 0]
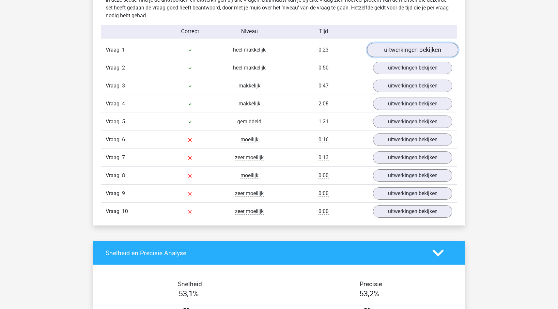
click at [397, 47] on link "uitwerkingen bekijken" at bounding box center [412, 50] width 91 height 14
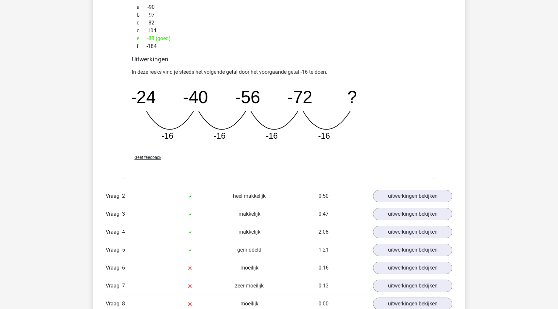
scroll to position [575, 0]
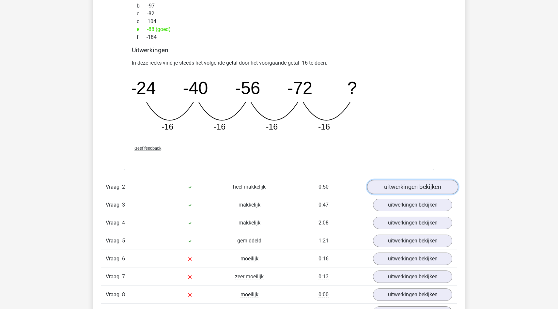
click at [397, 187] on link "uitwerkingen bekijken" at bounding box center [412, 187] width 91 height 14
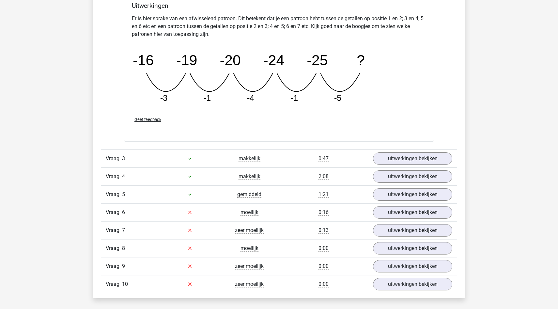
scroll to position [939, 0]
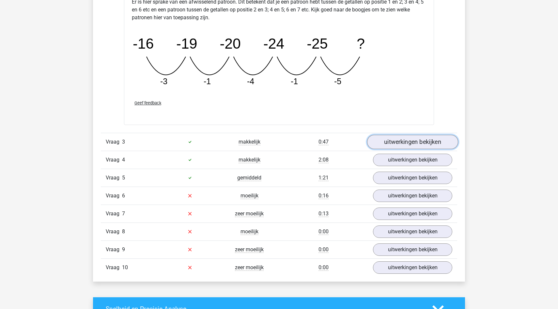
click at [409, 144] on link "uitwerkingen bekijken" at bounding box center [412, 142] width 91 height 14
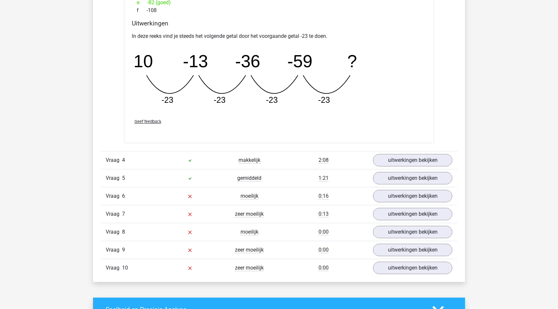
scroll to position [1235, 0]
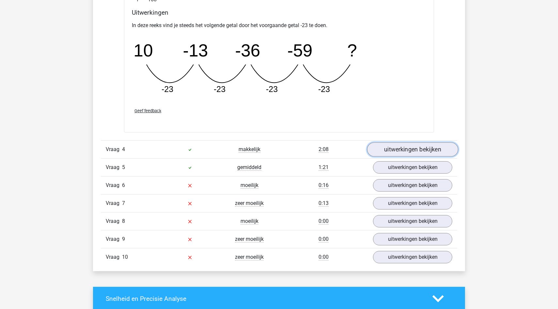
click at [410, 145] on link "uitwerkingen bekijken" at bounding box center [412, 149] width 91 height 14
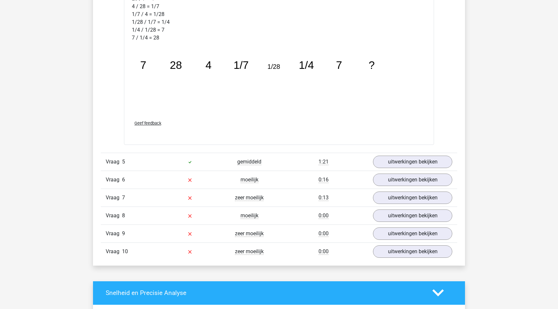
scroll to position [1582, 0]
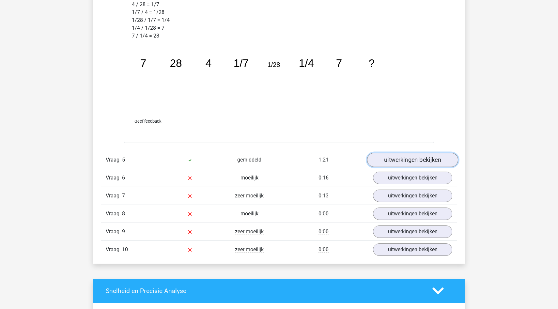
click at [416, 164] on link "uitwerkingen bekijken" at bounding box center [412, 160] width 91 height 14
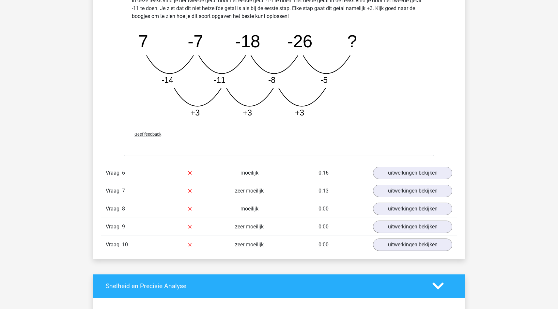
scroll to position [1968, 0]
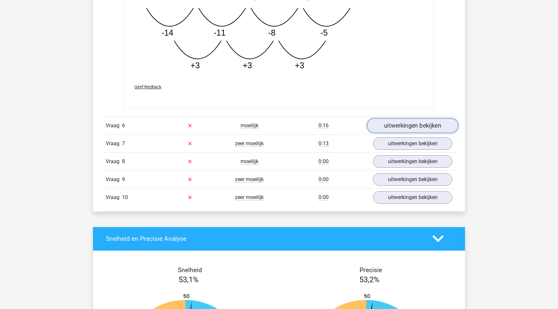
click at [422, 126] on link "uitwerkingen bekijken" at bounding box center [412, 126] width 91 height 14
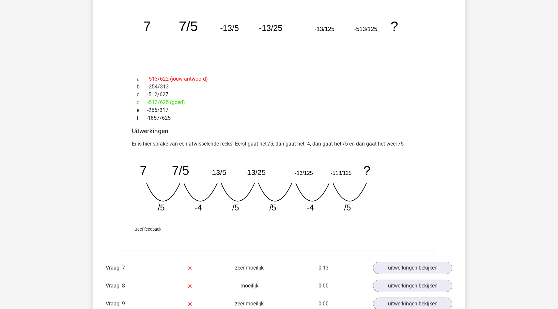
scroll to position [2138, 0]
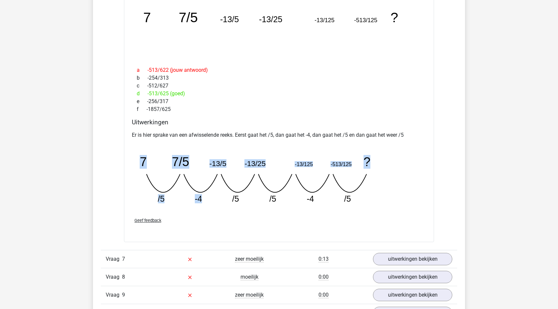
drag, startPoint x: 137, startPoint y: 163, endPoint x: 217, endPoint y: 197, distance: 87.0
click at [217, 197] on icon "image/svg+xml 7 7/5 -13/5 -13/25 -13/125 -513/125 ? /5 -4 /5 /5 -4" at bounding box center [262, 176] width 261 height 65
click at [390, 183] on icon "image/svg+xml 7 7/5 -13/5 -13/25 -13/125 -513/125 ? /5 -4 /5 /5 -4" at bounding box center [262, 176] width 261 height 65
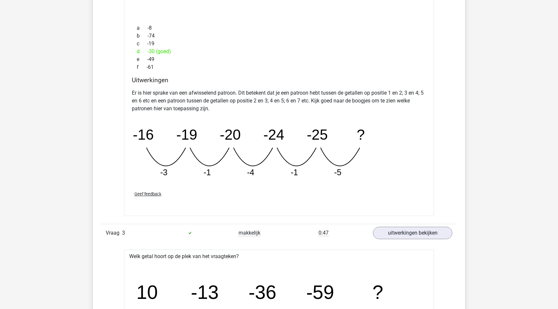
scroll to position [848, 0]
